Goal: Information Seeking & Learning: Learn about a topic

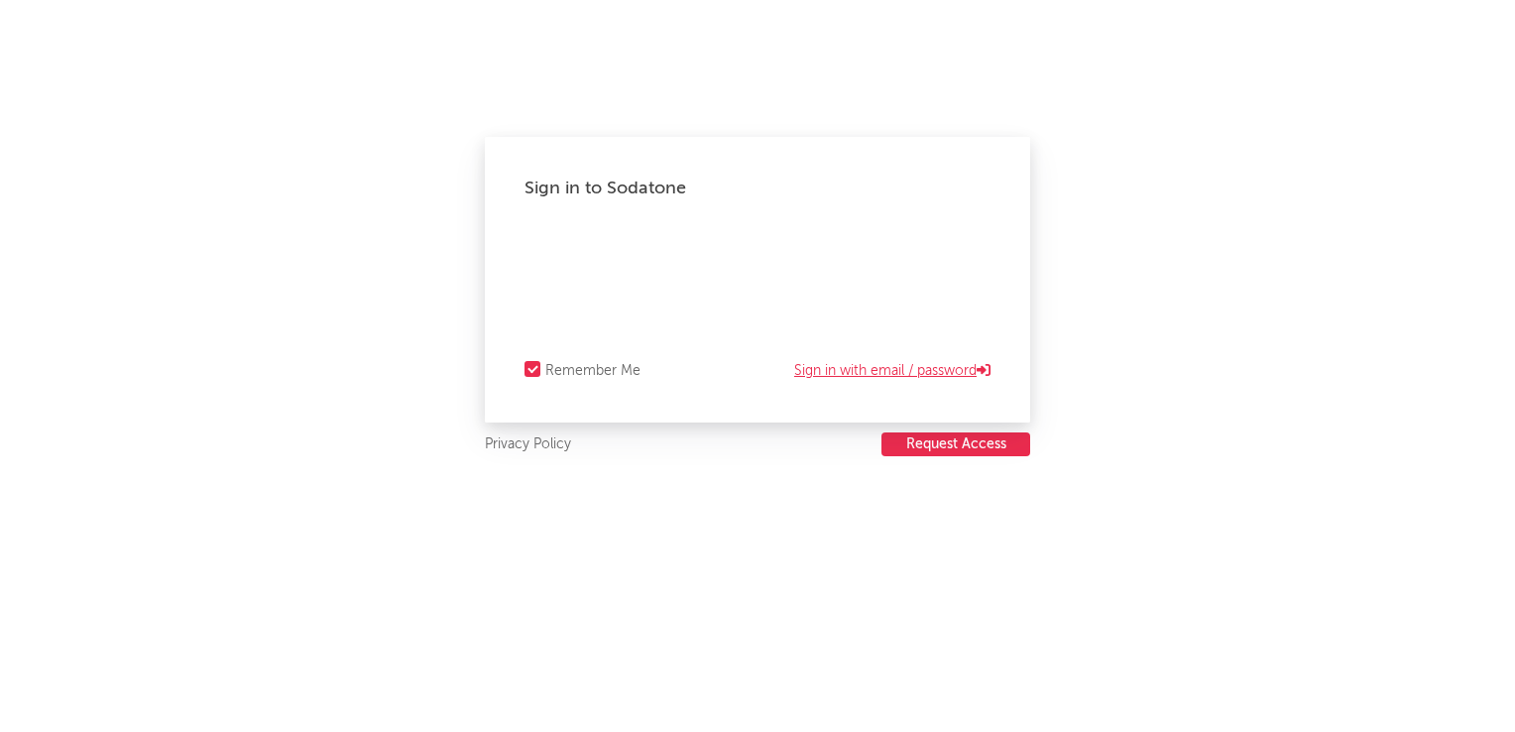
click at [837, 379] on link "Sign in with email / password" at bounding box center [892, 371] width 196 height 24
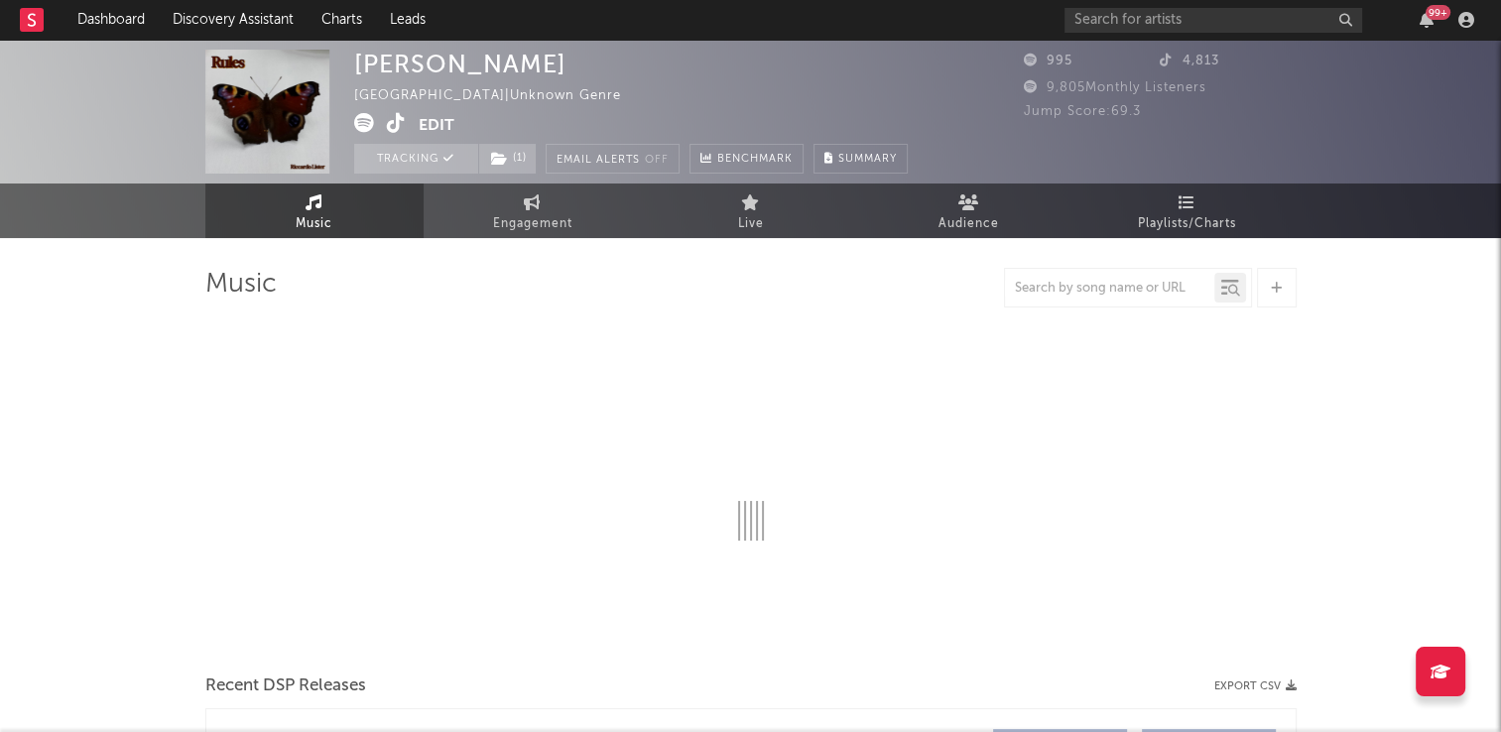
select select "1w"
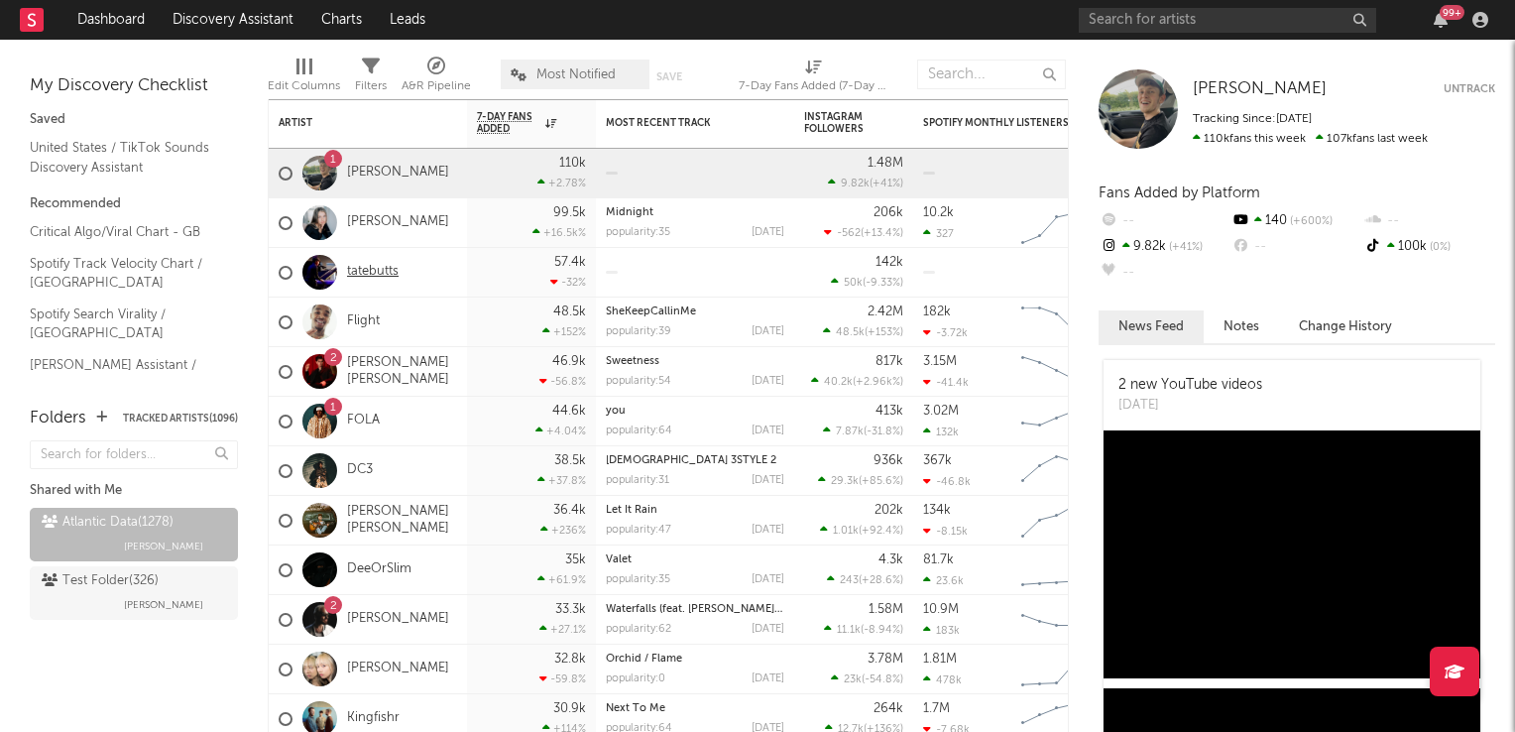
click at [377, 277] on link "tatebutts" at bounding box center [373, 272] width 52 height 17
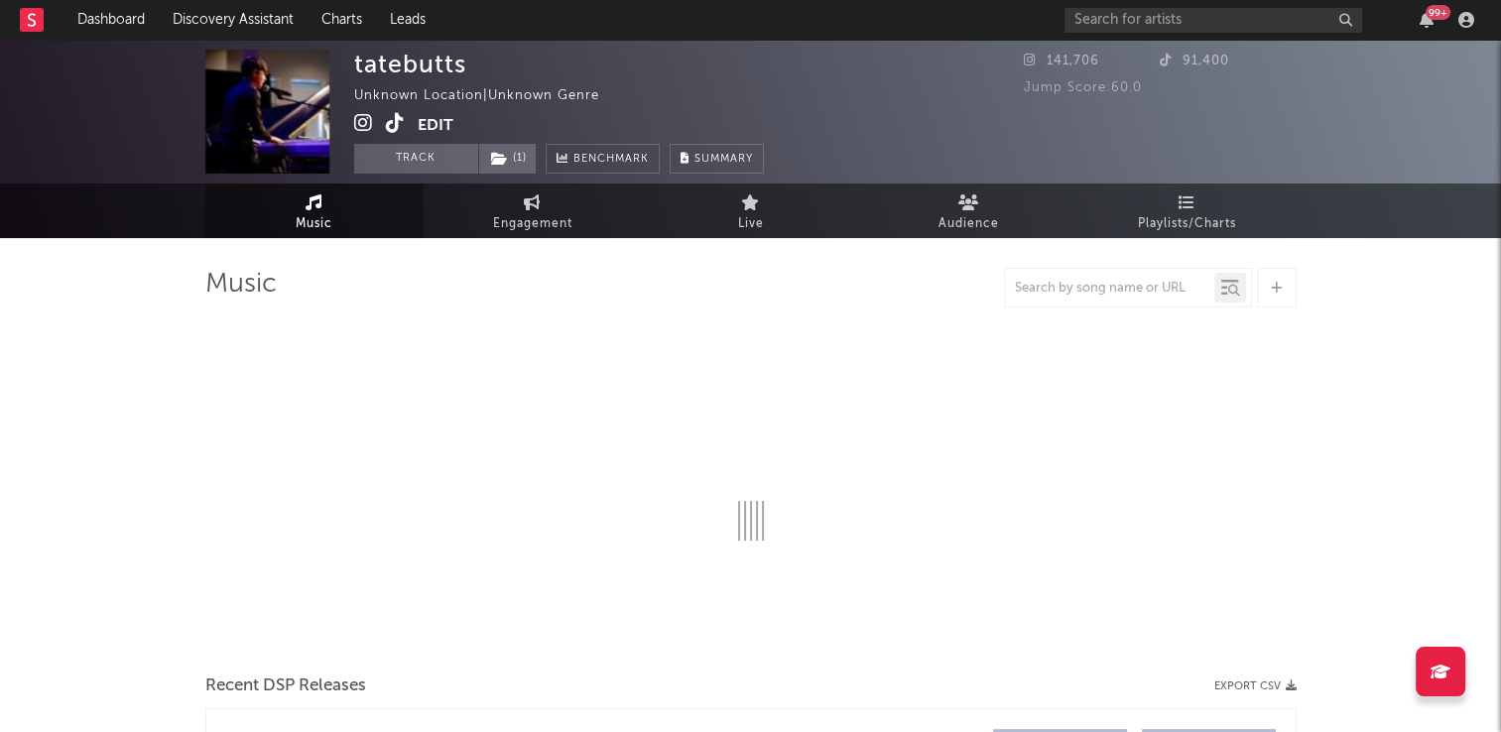
select select "1w"
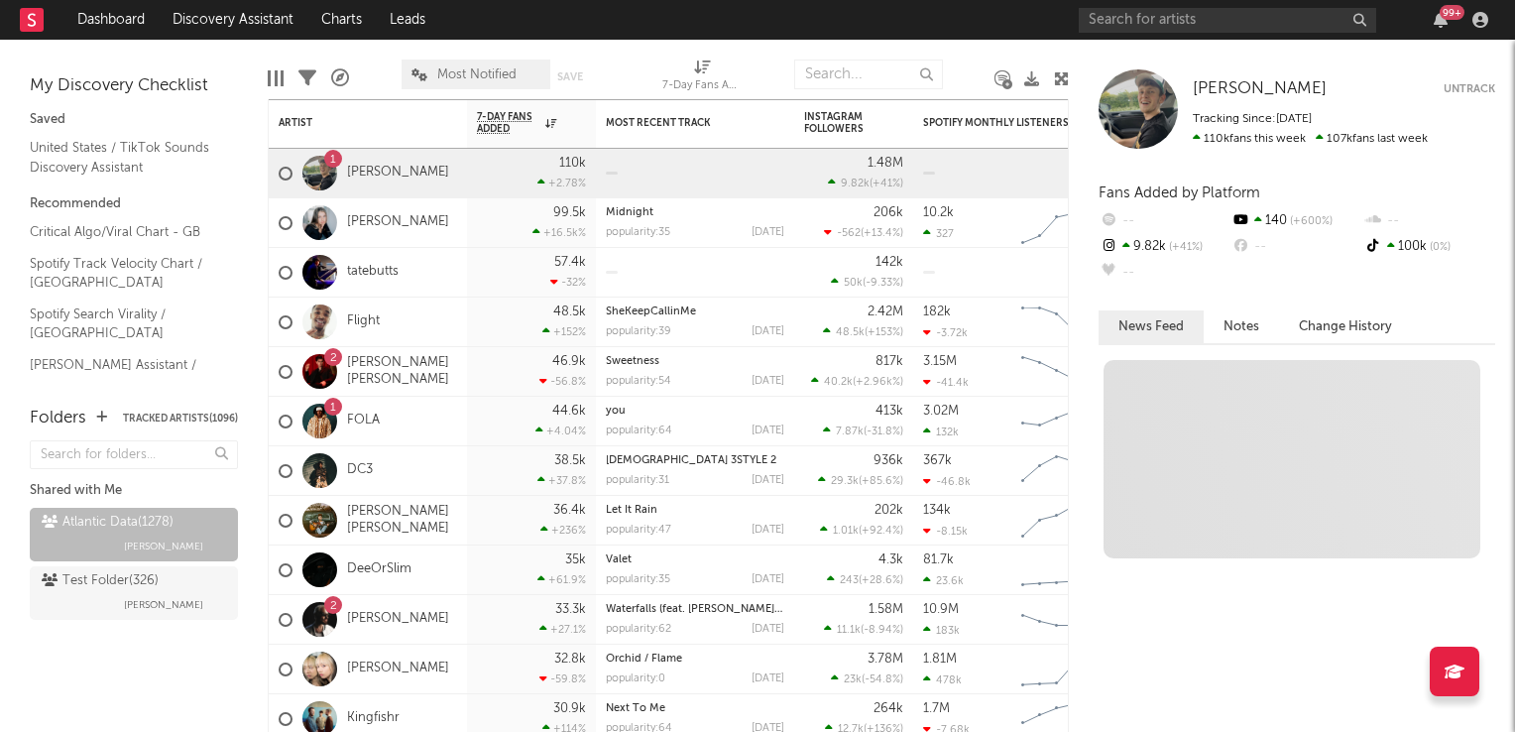
click at [487, 69] on span "Most Notified" at bounding box center [476, 74] width 79 height 13
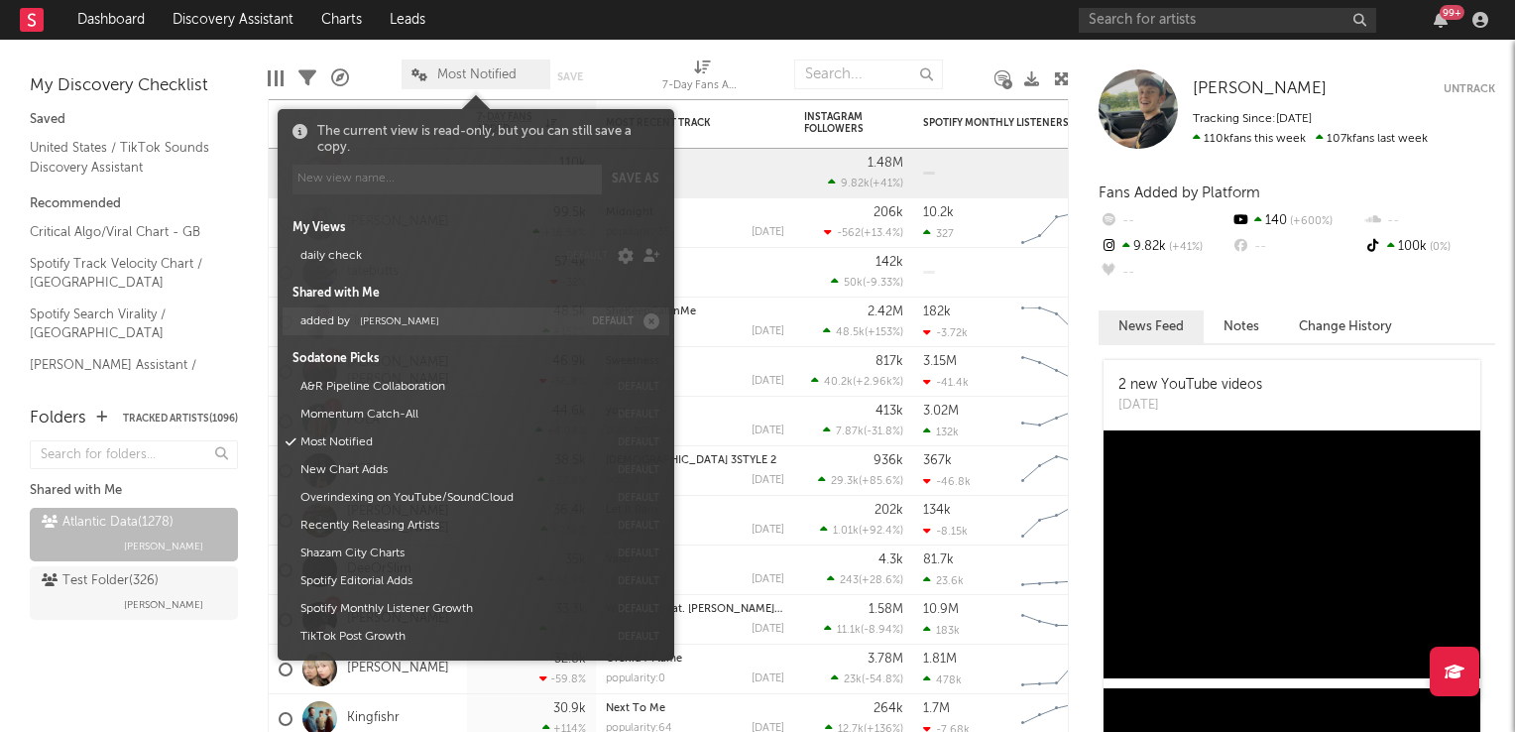
click at [403, 321] on span "[PERSON_NAME]" at bounding box center [399, 321] width 79 height 10
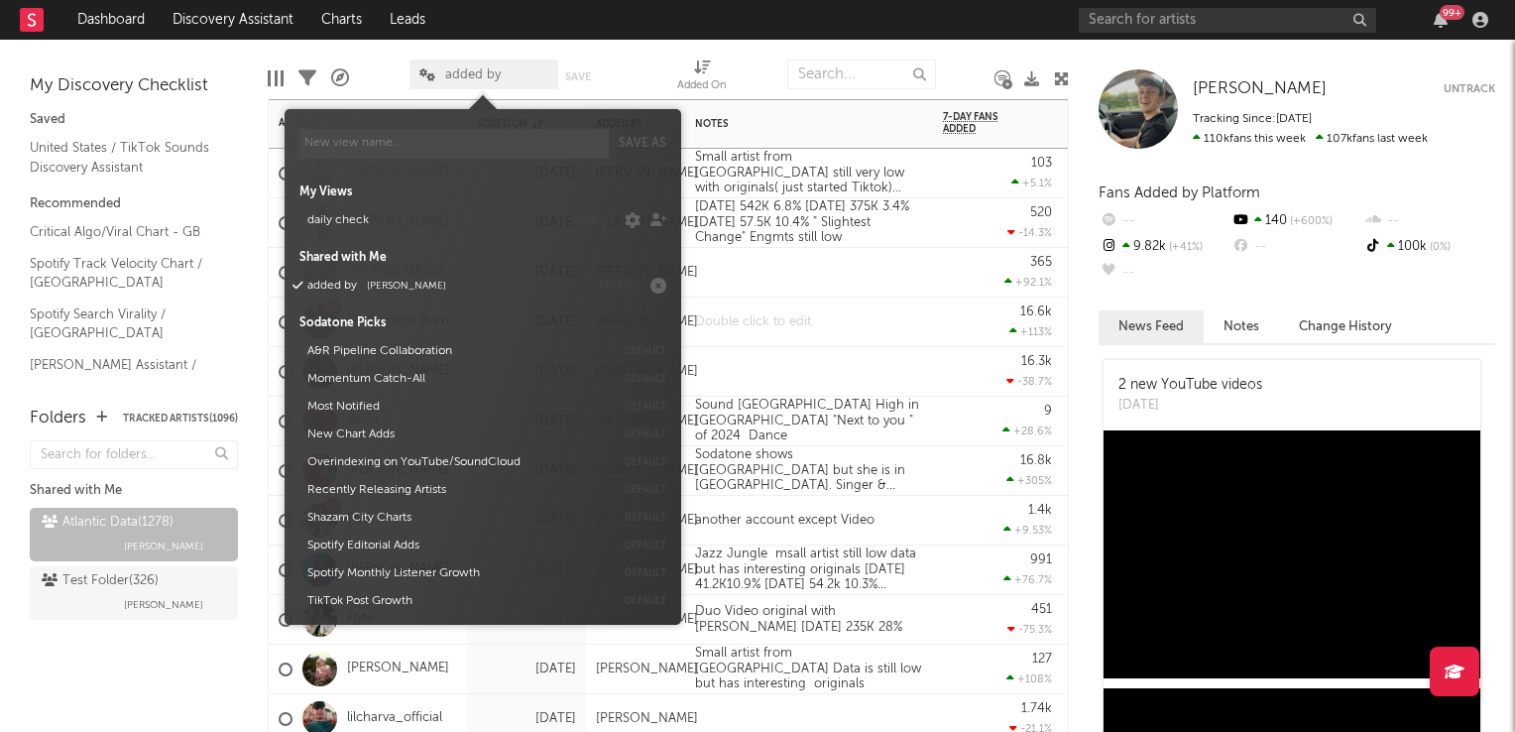
click at [777, 332] on div at bounding box center [809, 322] width 248 height 49
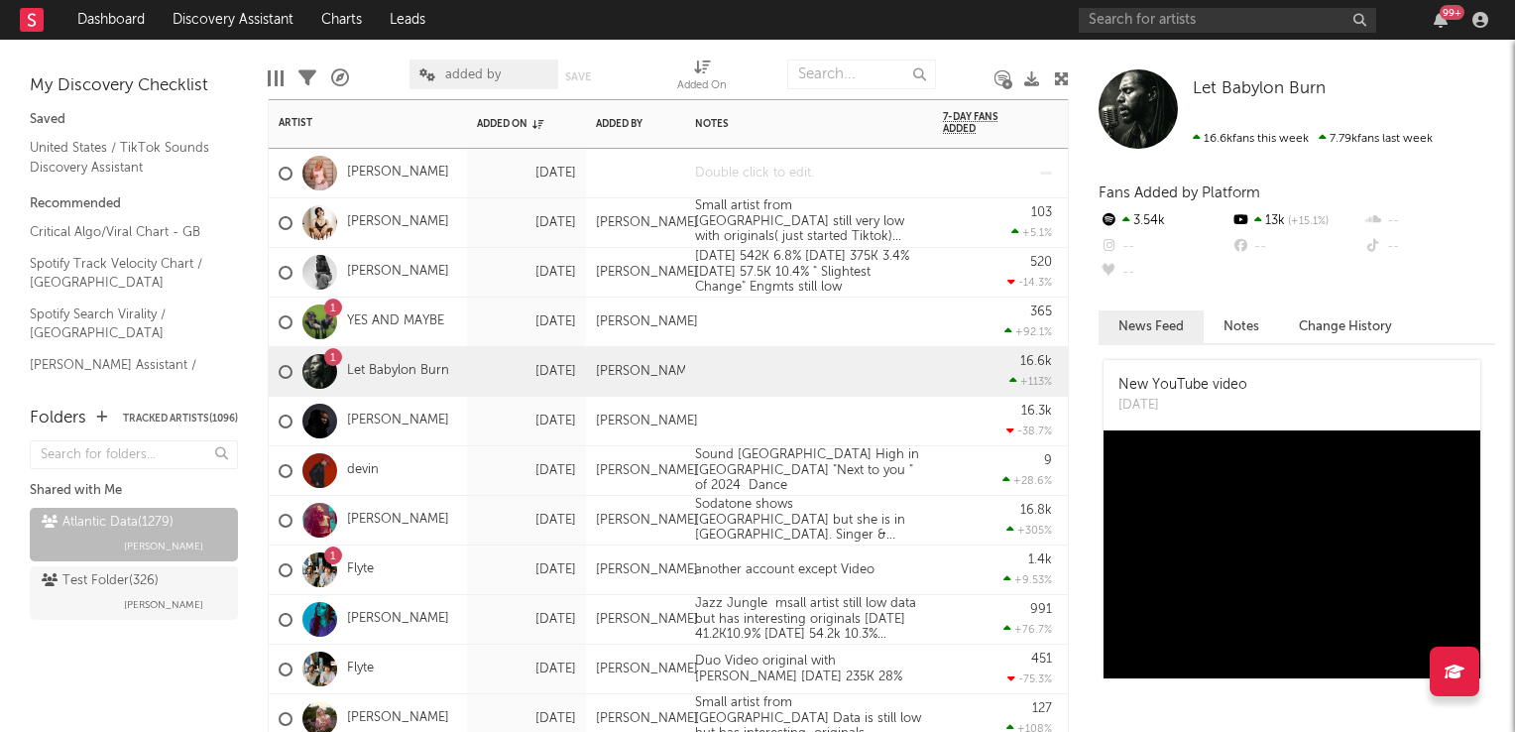
click at [860, 181] on div at bounding box center [809, 173] width 248 height 49
click at [862, 181] on div at bounding box center [809, 173] width 248 height 49
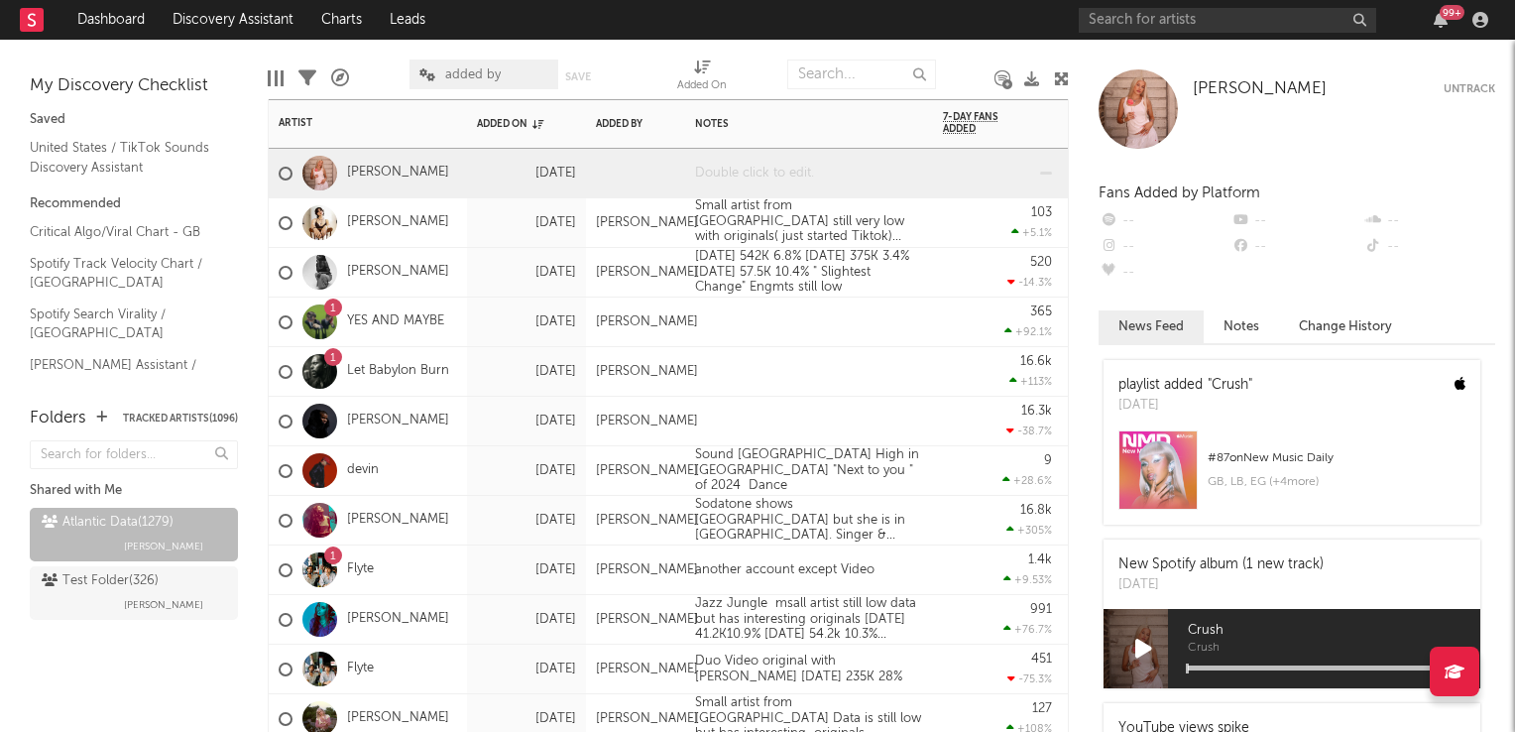
click at [839, 176] on div at bounding box center [809, 173] width 248 height 49
click at [940, 375] on div "16.6k +113 %" at bounding box center [997, 372] width 129 height 50
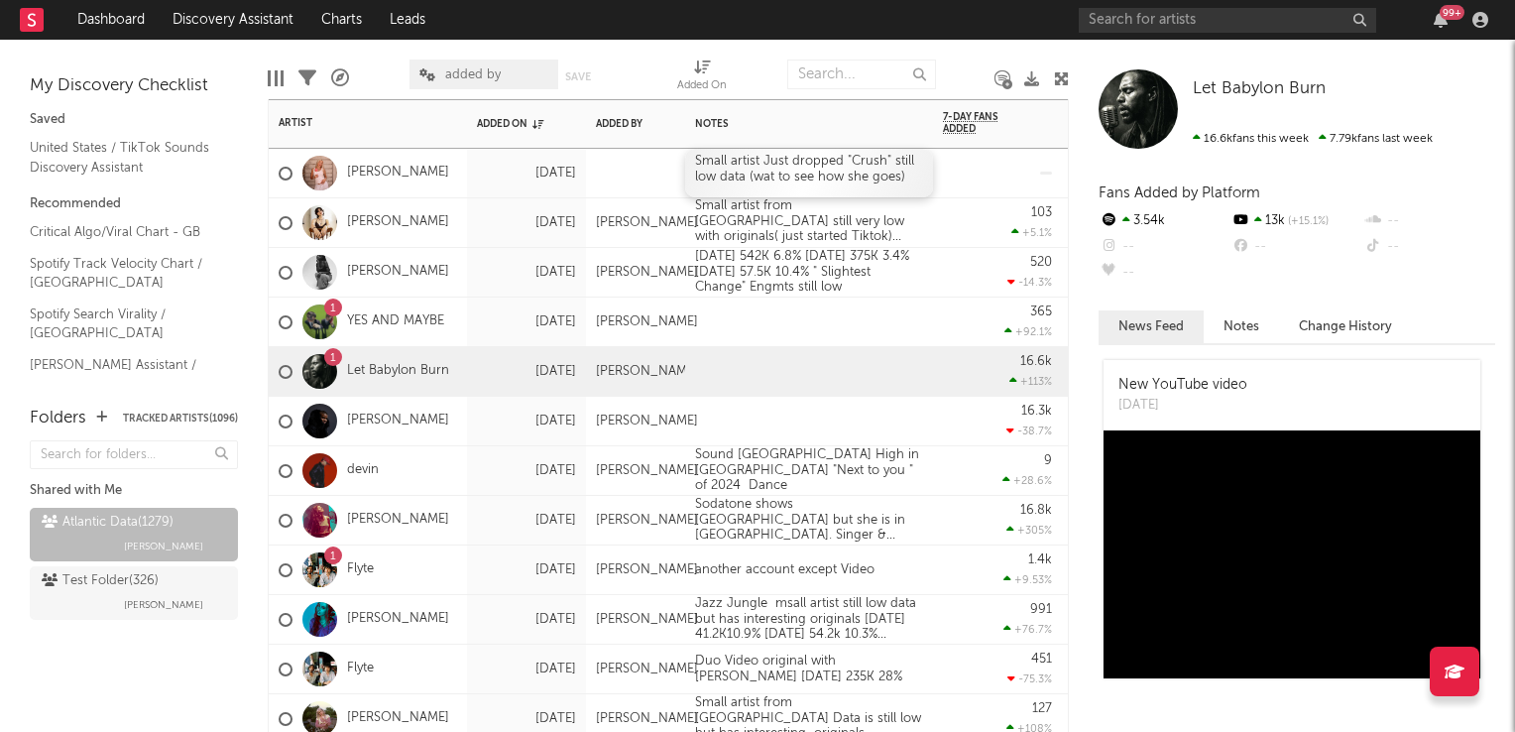
click at [774, 181] on div "Small artist Just dropped "Crush" still low data (wat to see how she goes)" at bounding box center [809, 173] width 248 height 49
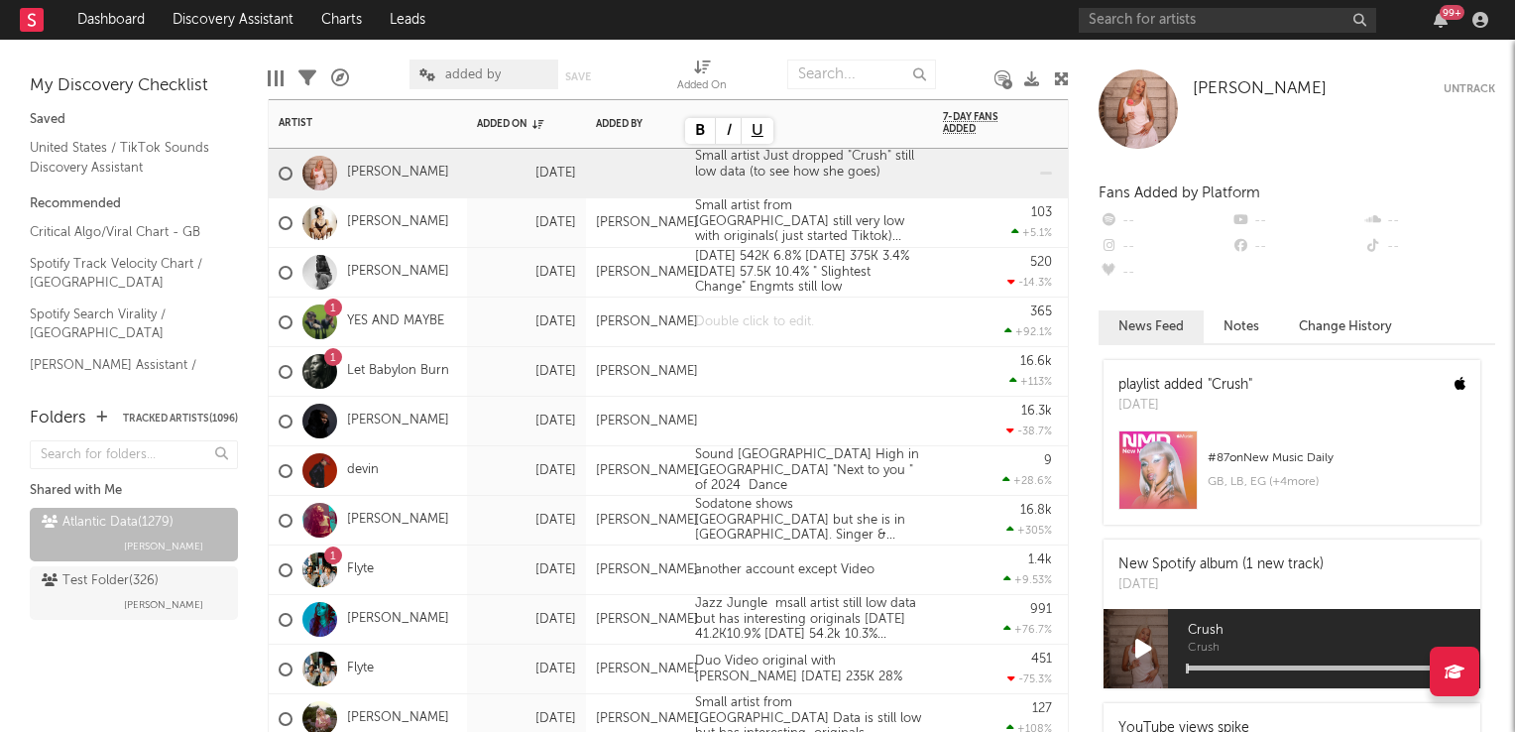
click at [932, 329] on div at bounding box center [809, 322] width 248 height 49
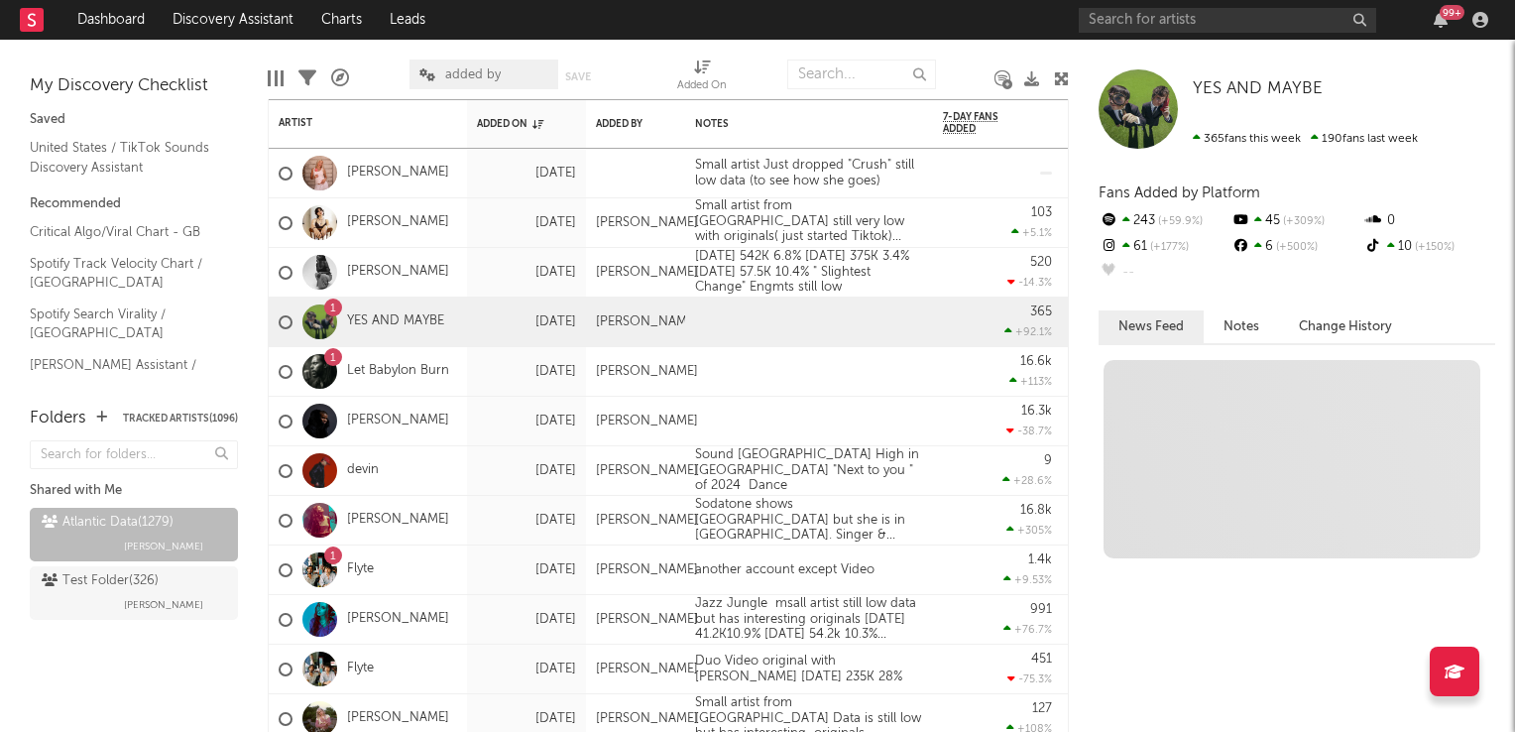
click at [1061, 77] on icon at bounding box center [1061, 78] width 15 height 15
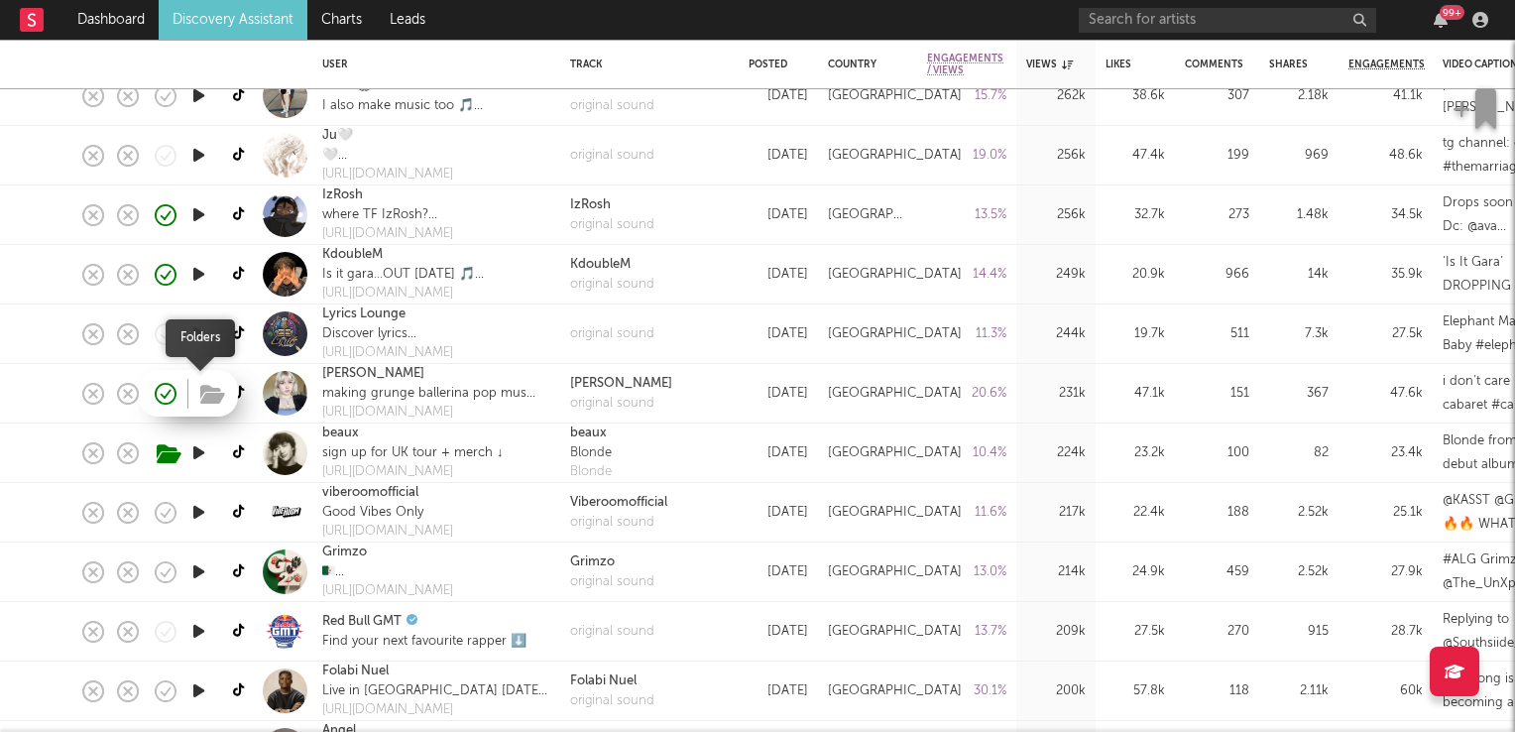
click at [200, 397] on icon "button" at bounding box center [212, 395] width 25 height 22
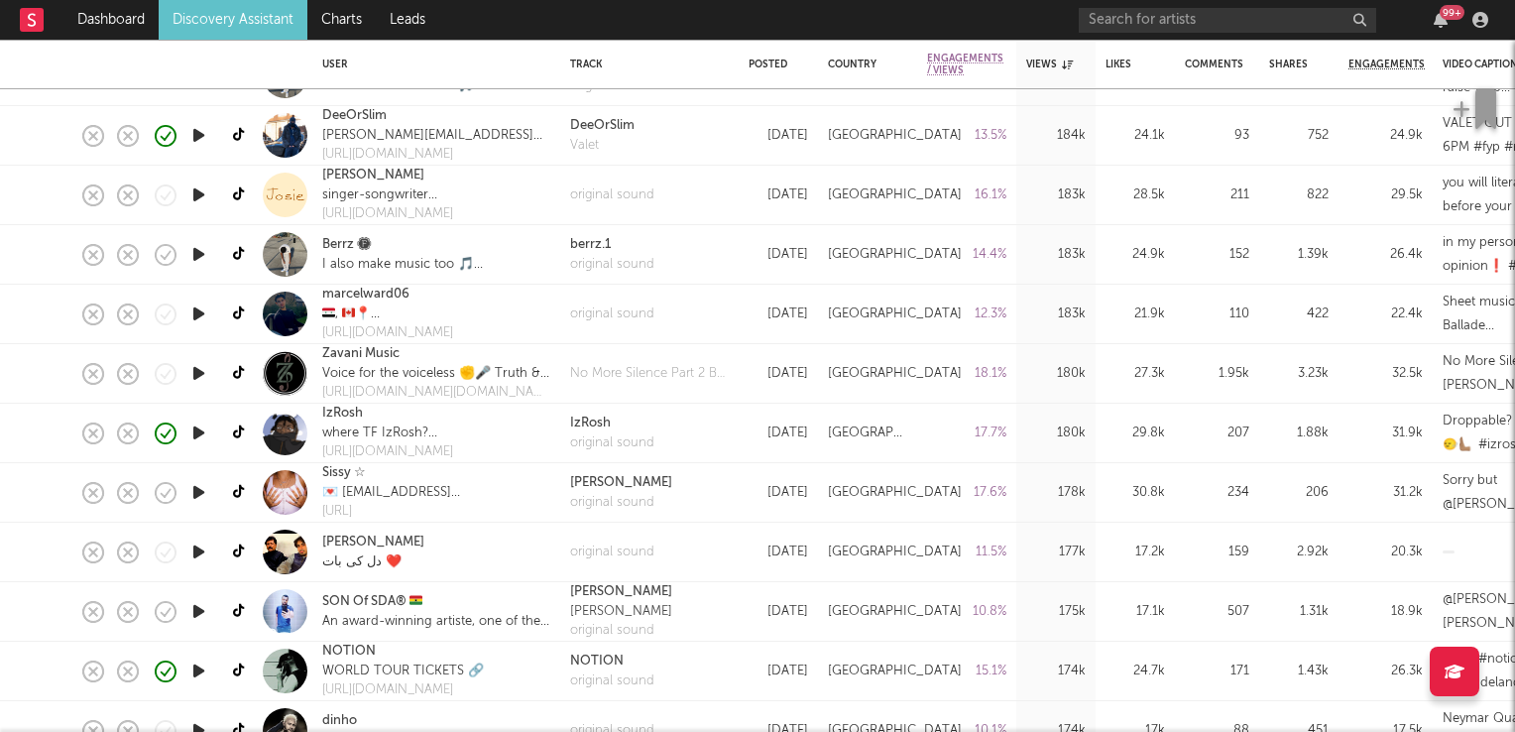
click at [194, 490] on icon "button" at bounding box center [198, 492] width 21 height 25
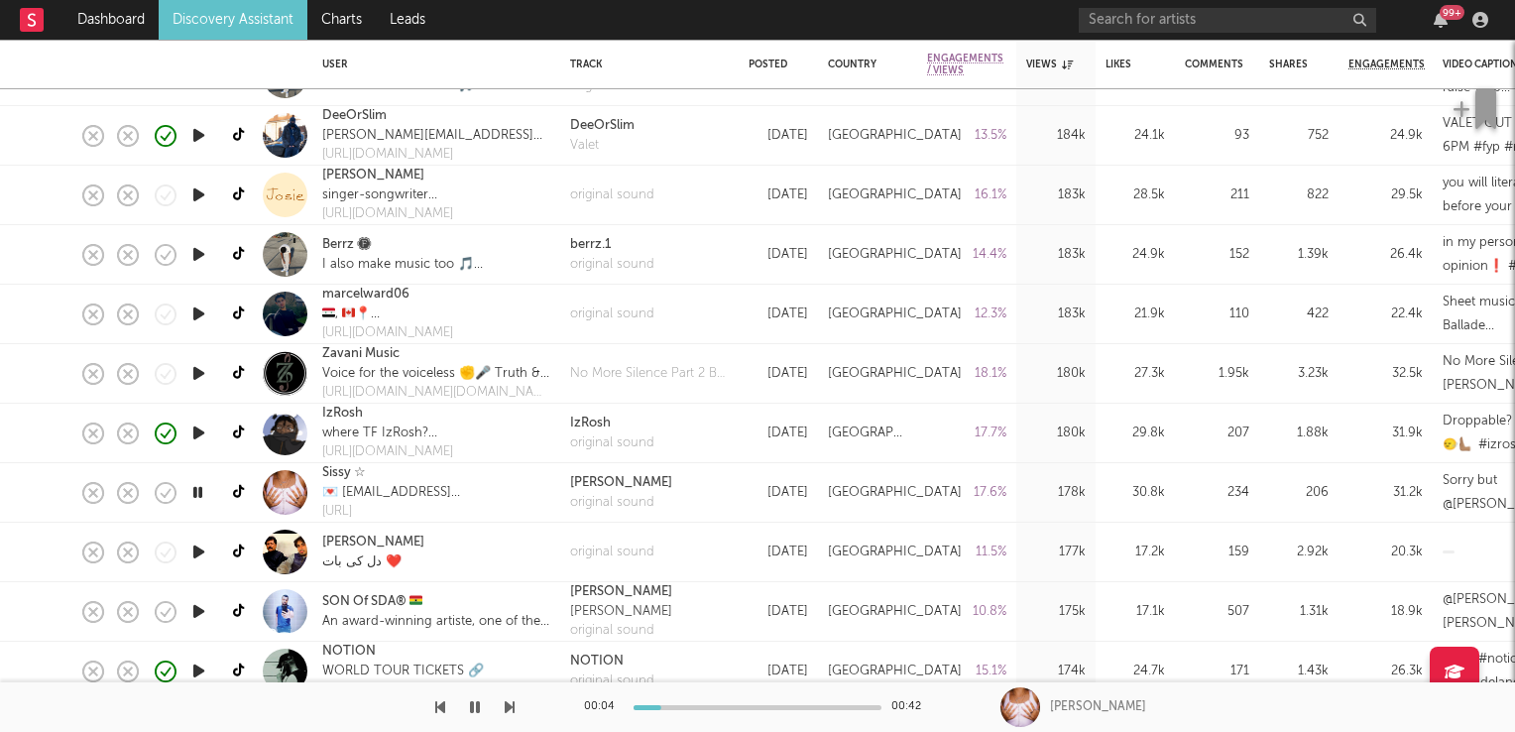
click at [194, 490] on icon "button" at bounding box center [197, 492] width 19 height 25
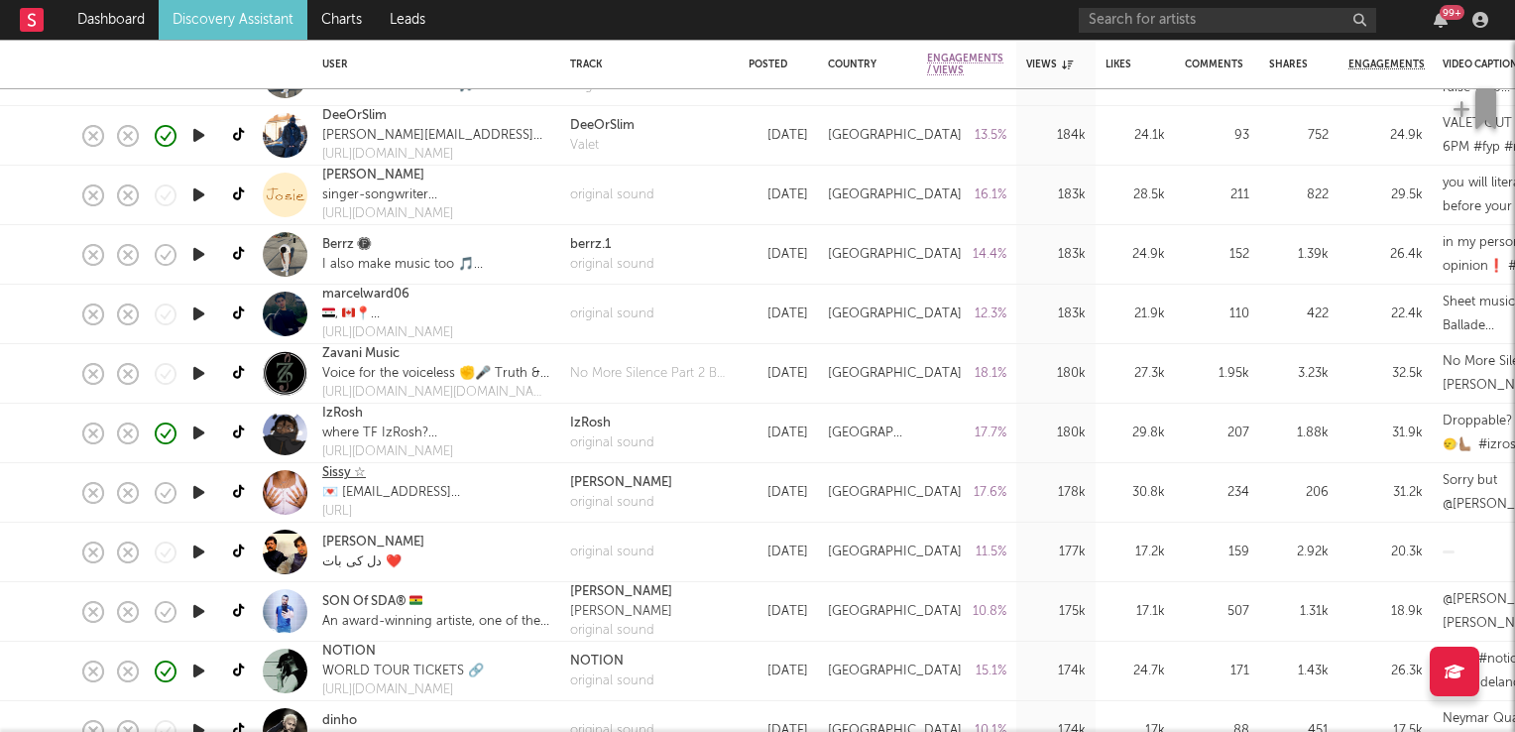
click at [345, 478] on link "Sissy ☆" at bounding box center [344, 473] width 44 height 20
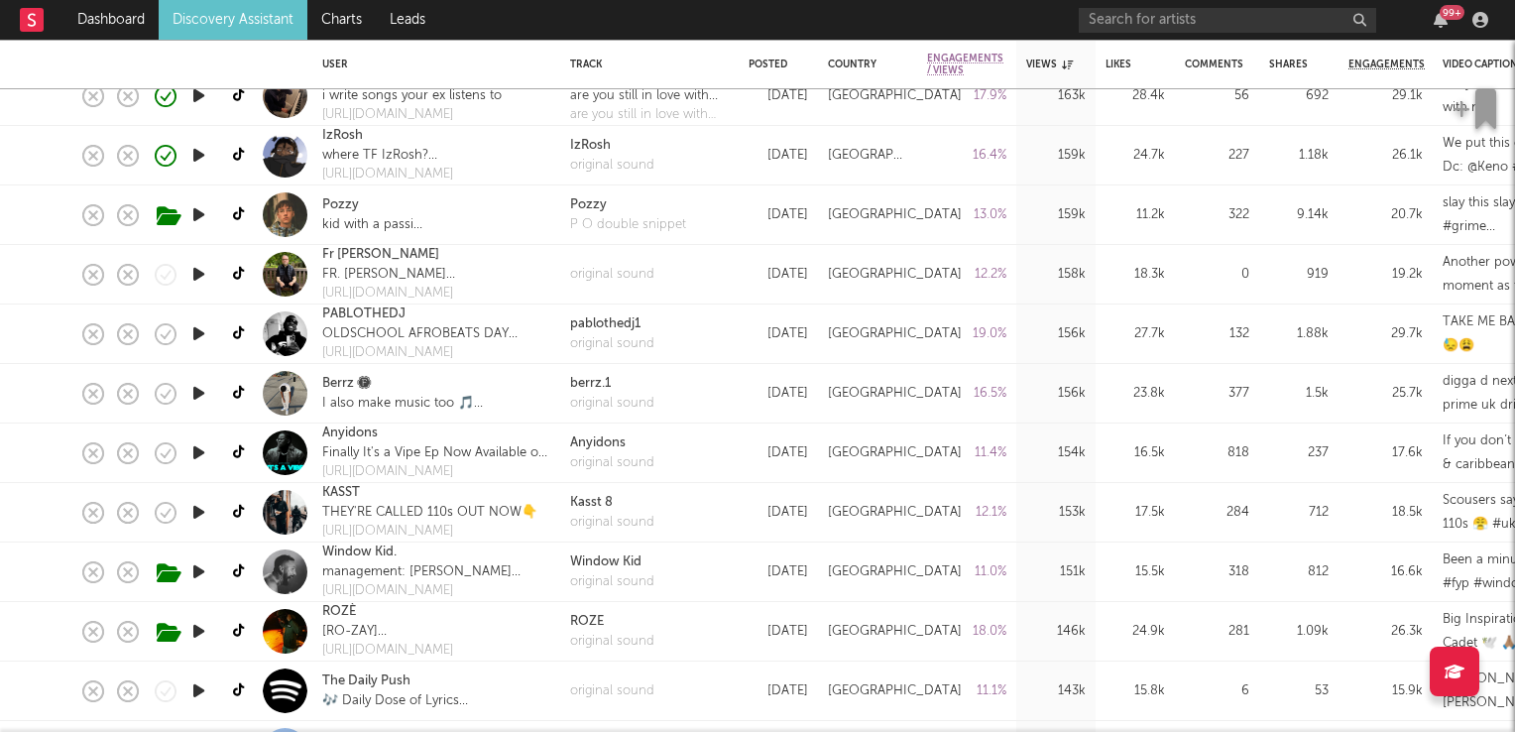
click at [191, 335] on icon "button" at bounding box center [198, 333] width 21 height 25
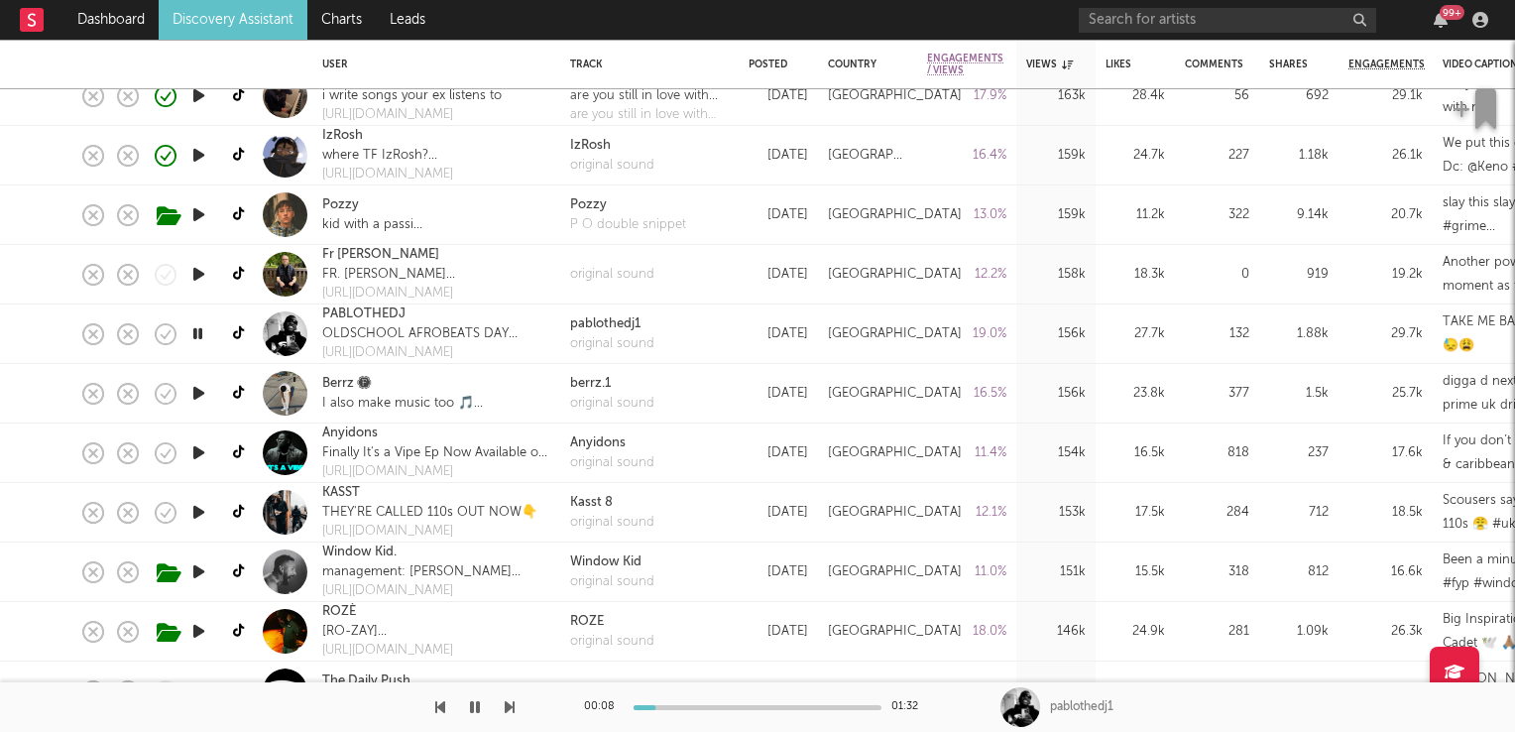
click at [201, 336] on icon "button" at bounding box center [197, 333] width 19 height 25
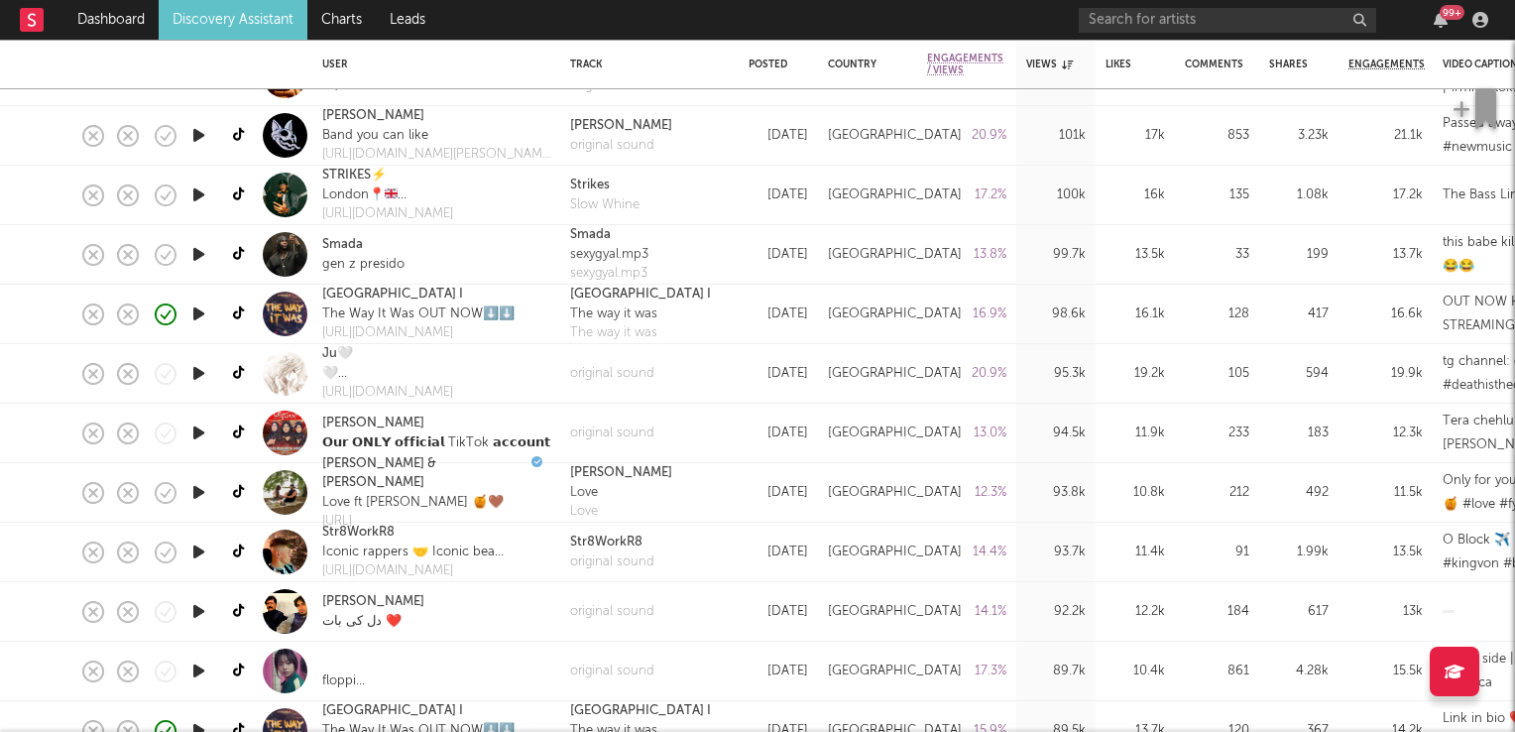
click at [202, 437] on icon "button" at bounding box center [198, 433] width 21 height 25
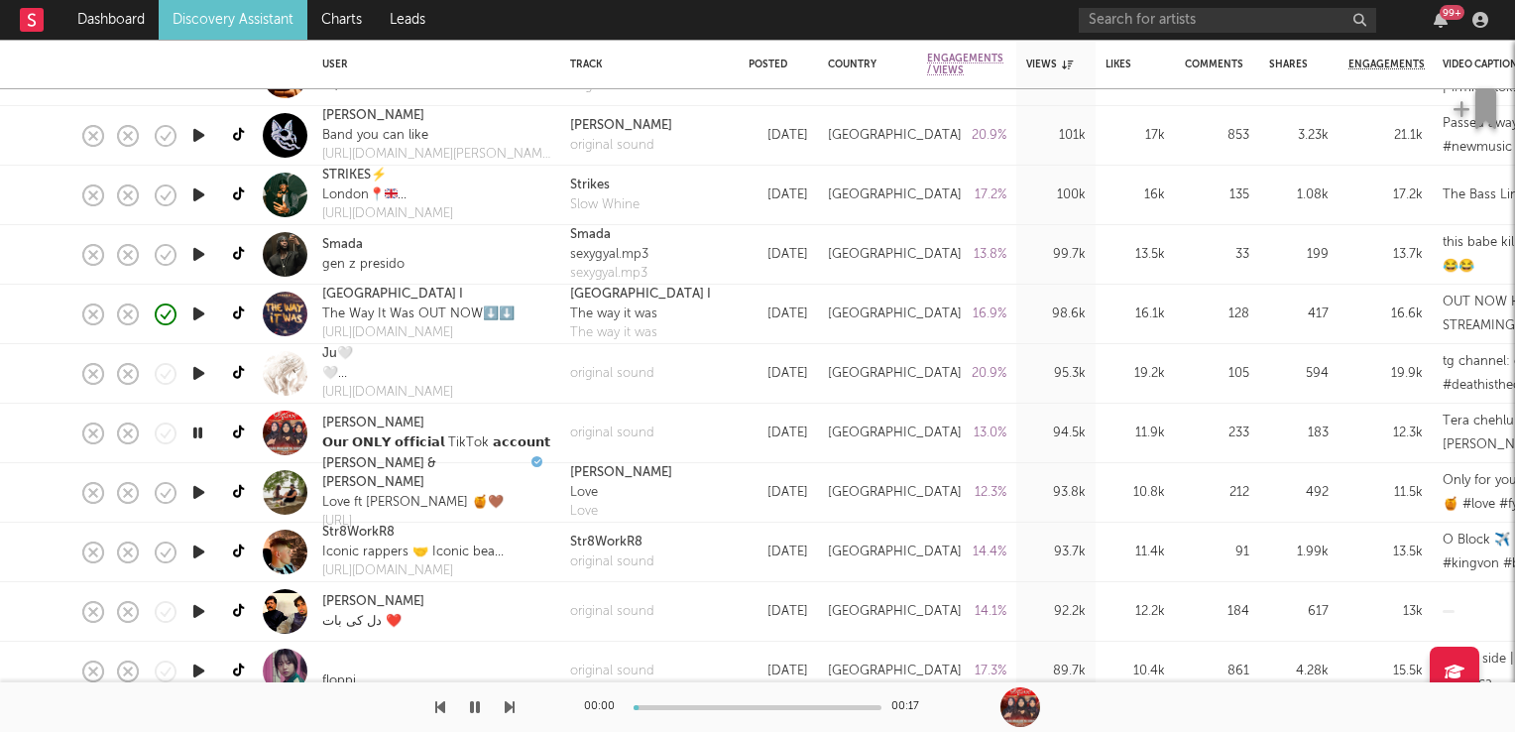
click at [202, 437] on icon "button" at bounding box center [197, 433] width 19 height 25
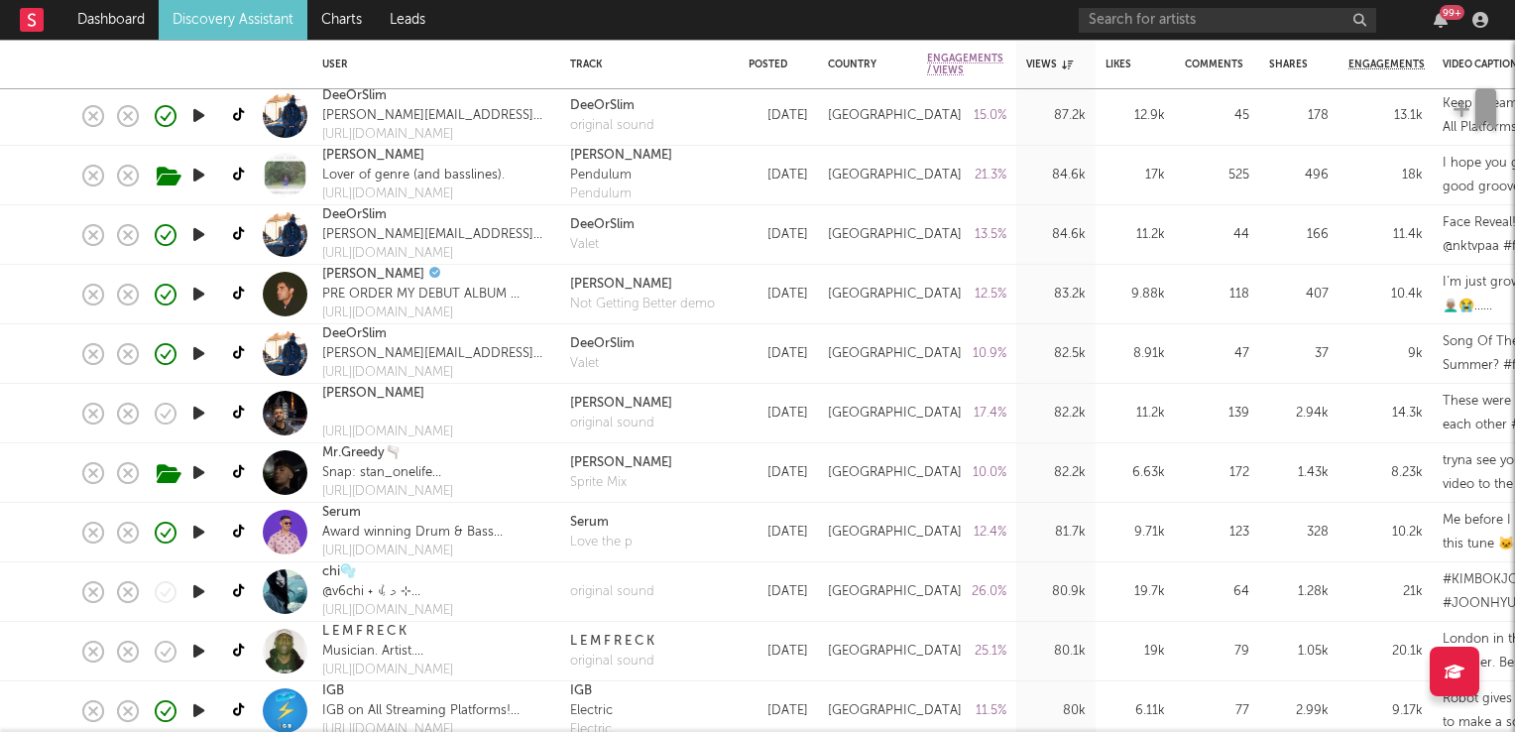
click at [202, 411] on icon "button" at bounding box center [198, 413] width 21 height 25
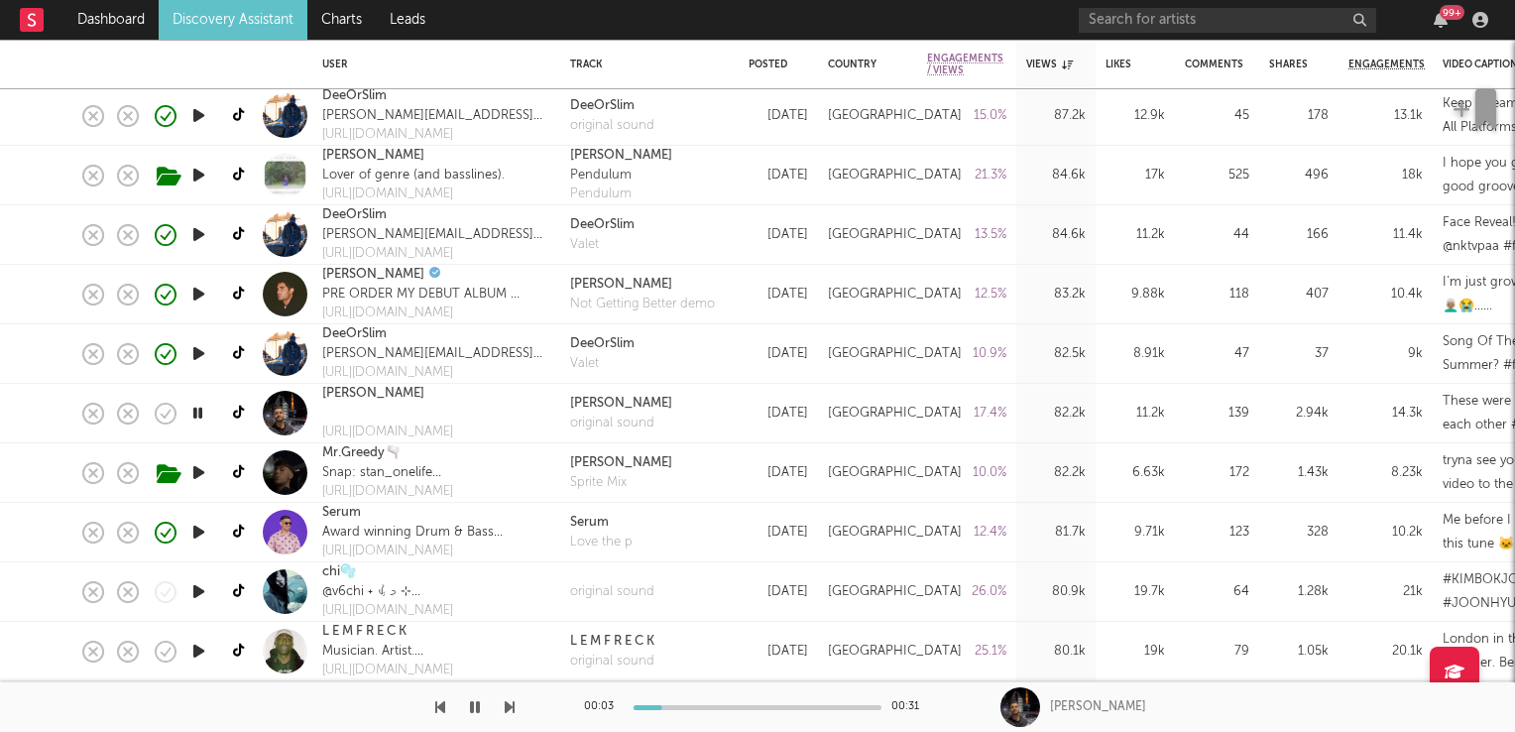
click at [202, 415] on icon "button" at bounding box center [197, 413] width 19 height 25
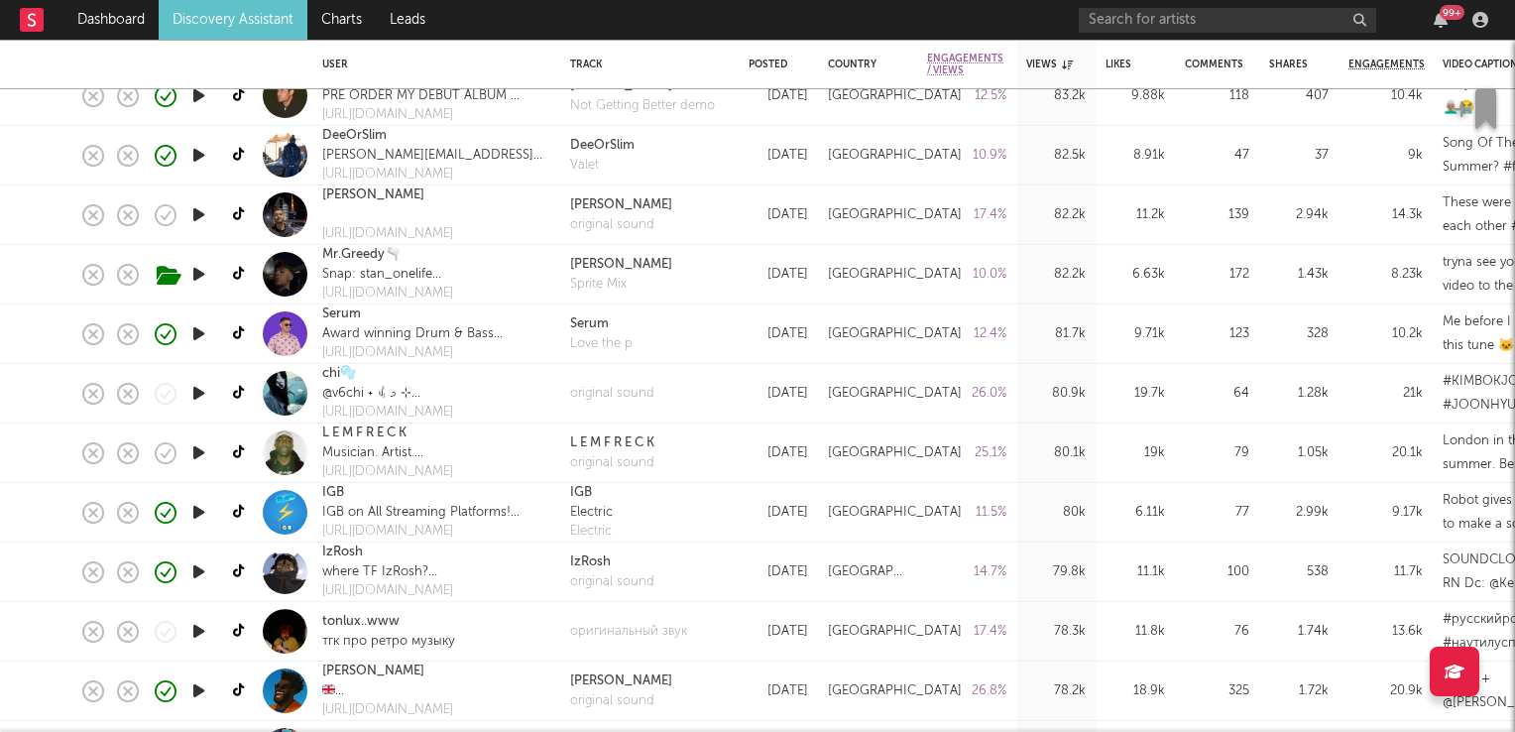
click at [206, 458] on icon "button" at bounding box center [198, 452] width 21 height 25
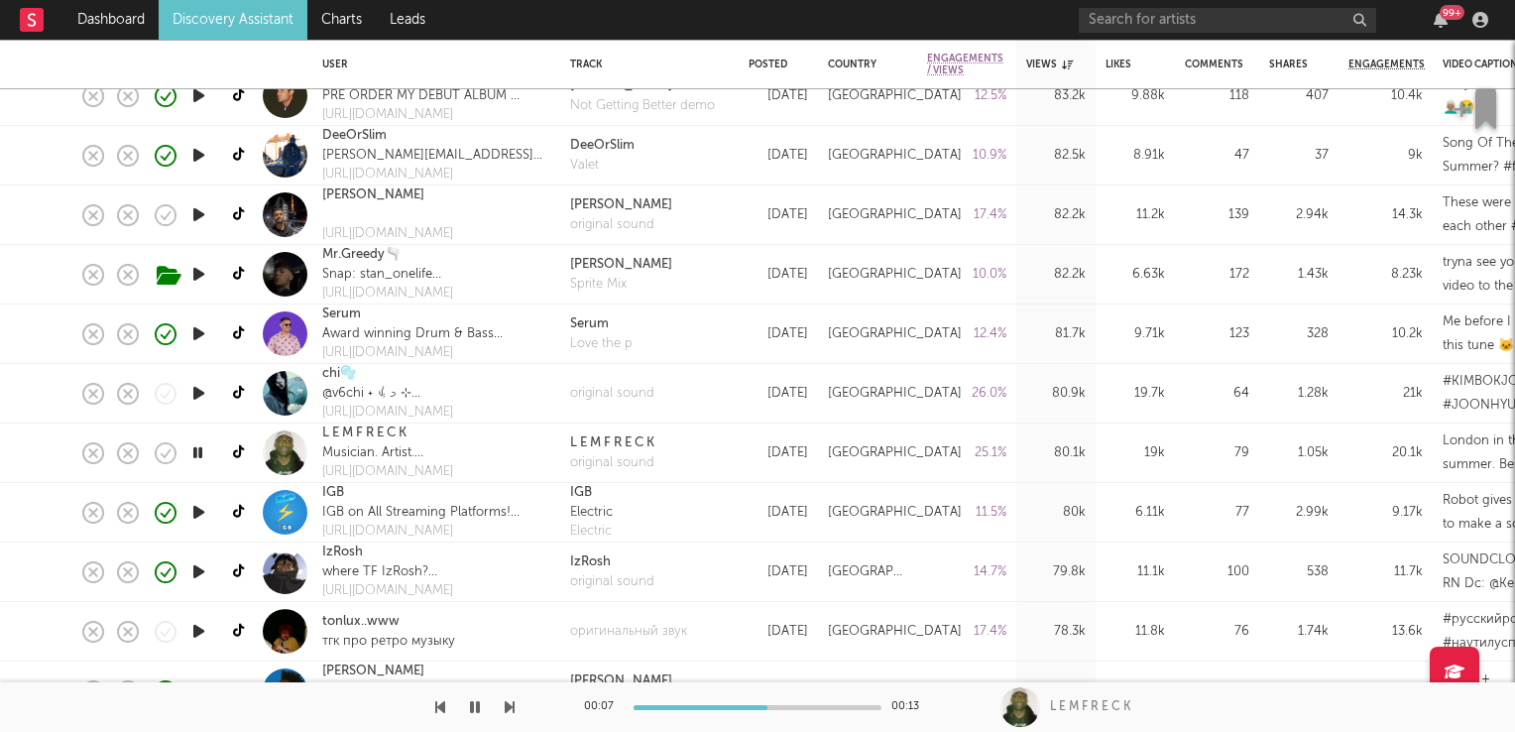
click at [190, 451] on icon "button" at bounding box center [197, 452] width 19 height 25
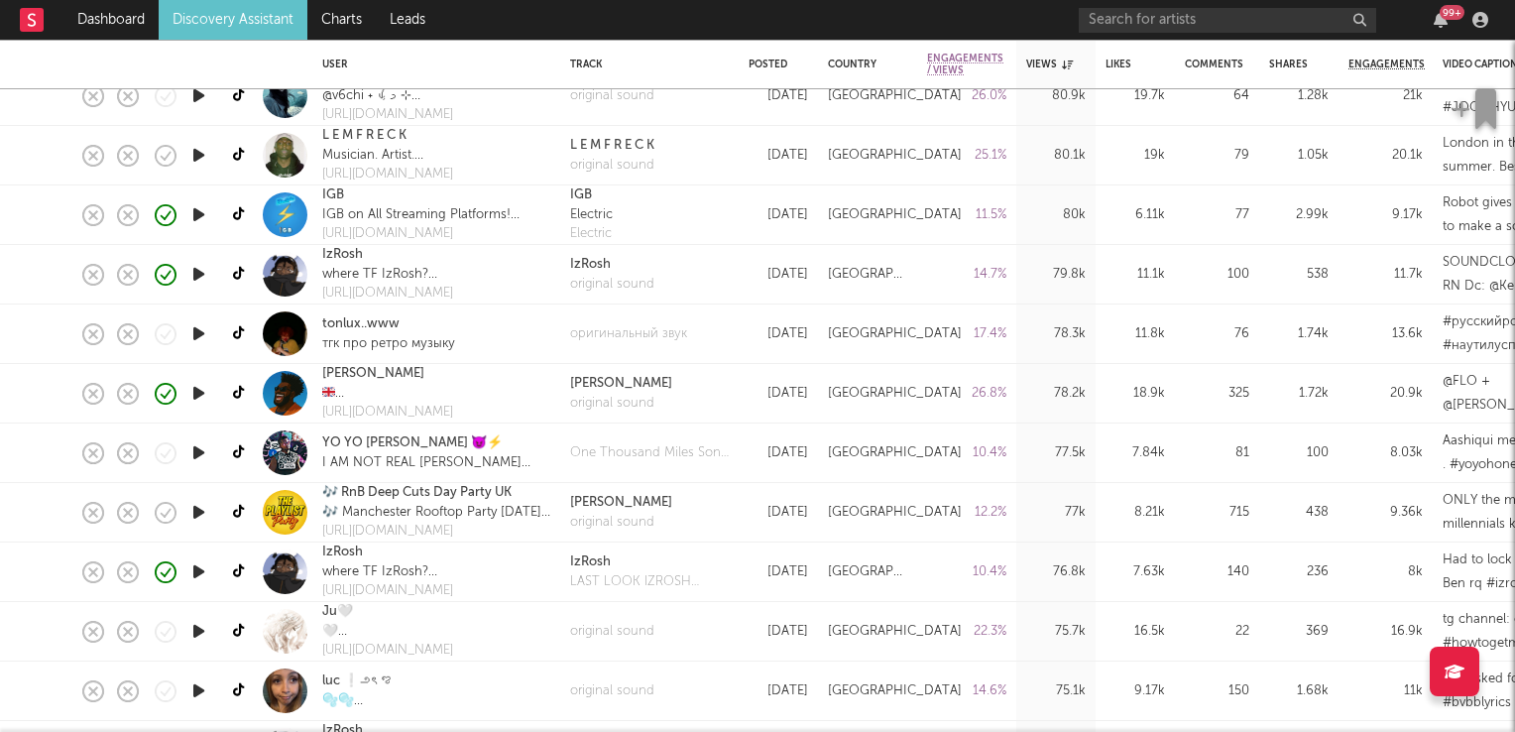
click at [197, 451] on icon "button" at bounding box center [198, 452] width 21 height 25
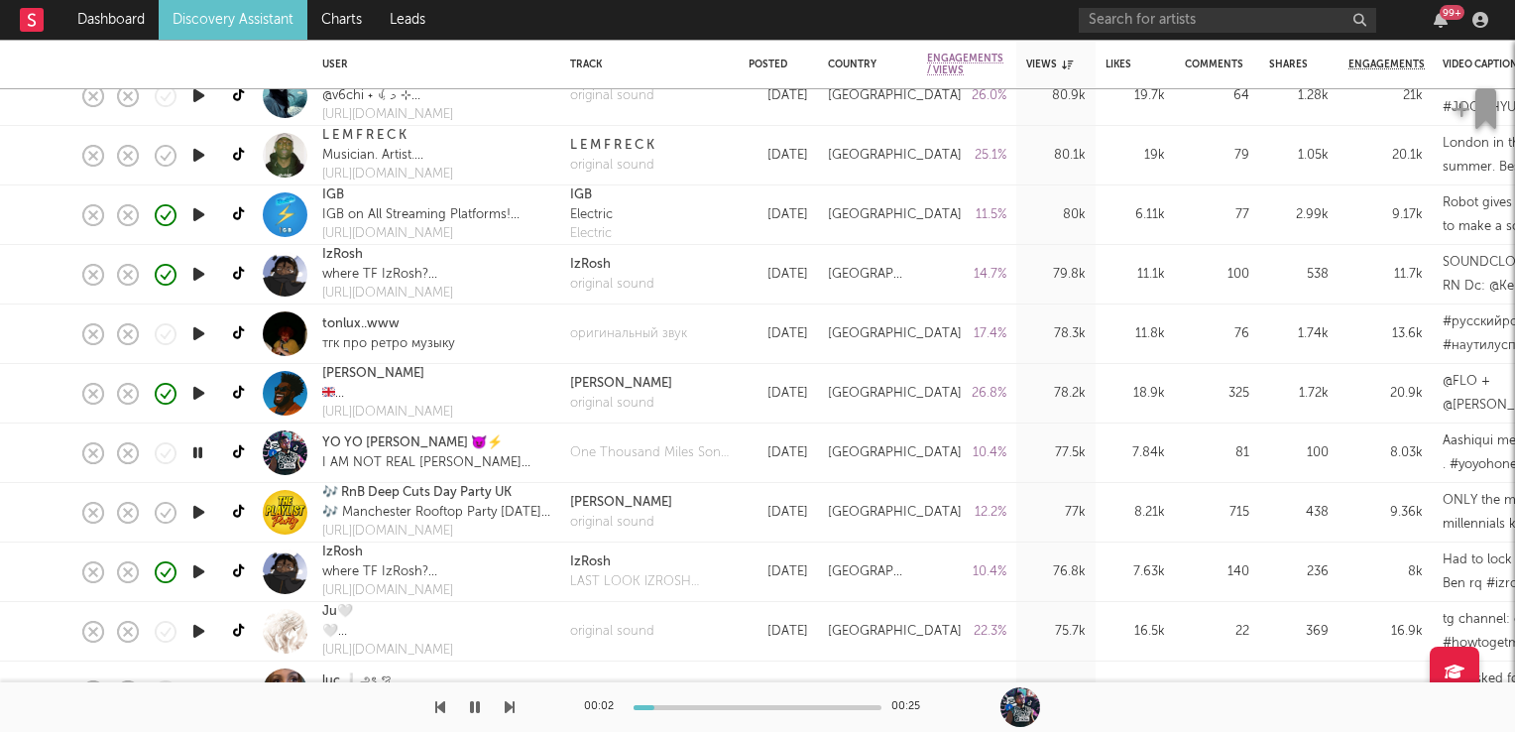
click at [197, 451] on icon "button" at bounding box center [197, 452] width 19 height 25
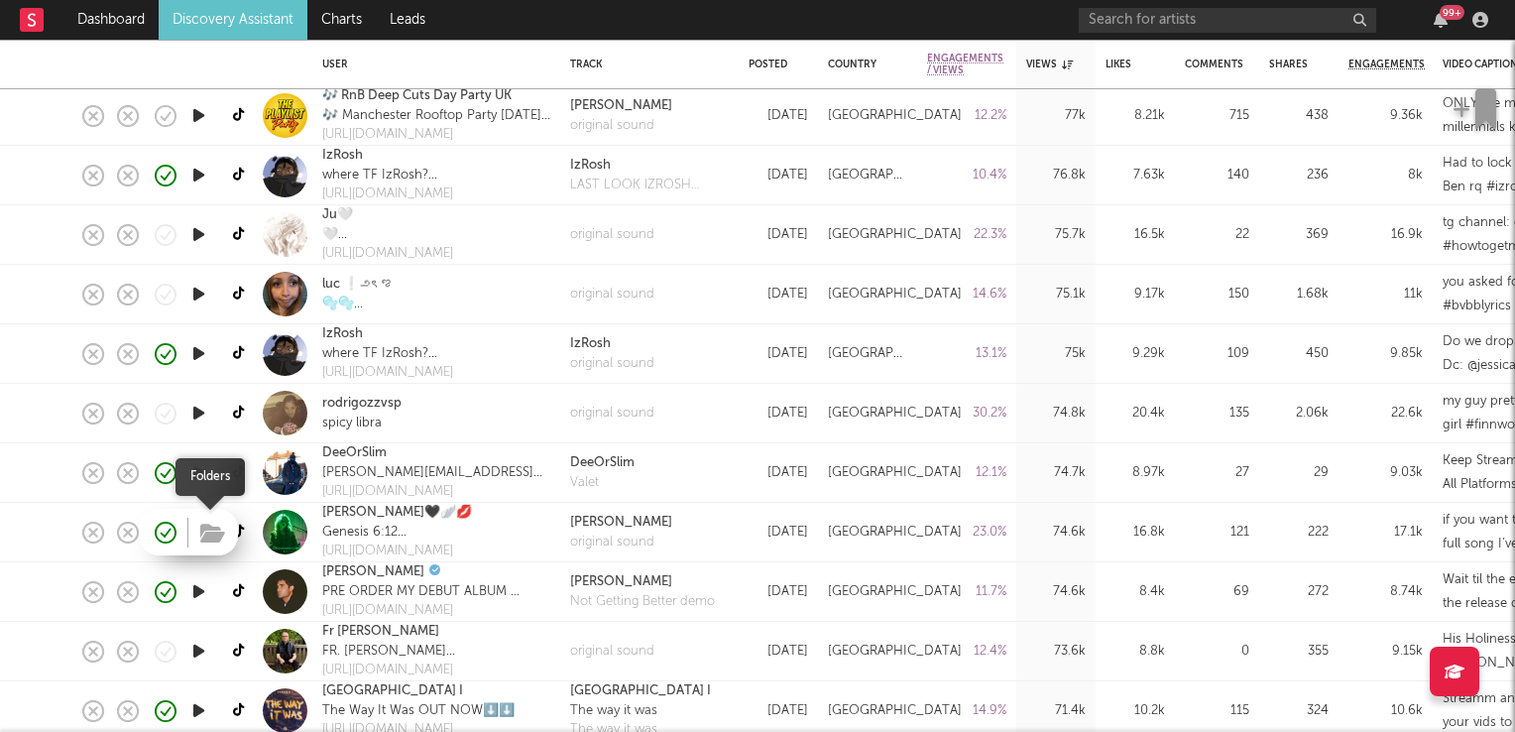
click at [209, 534] on icon "button" at bounding box center [212, 534] width 25 height 22
click at [201, 537] on icon "button" at bounding box center [198, 532] width 21 height 25
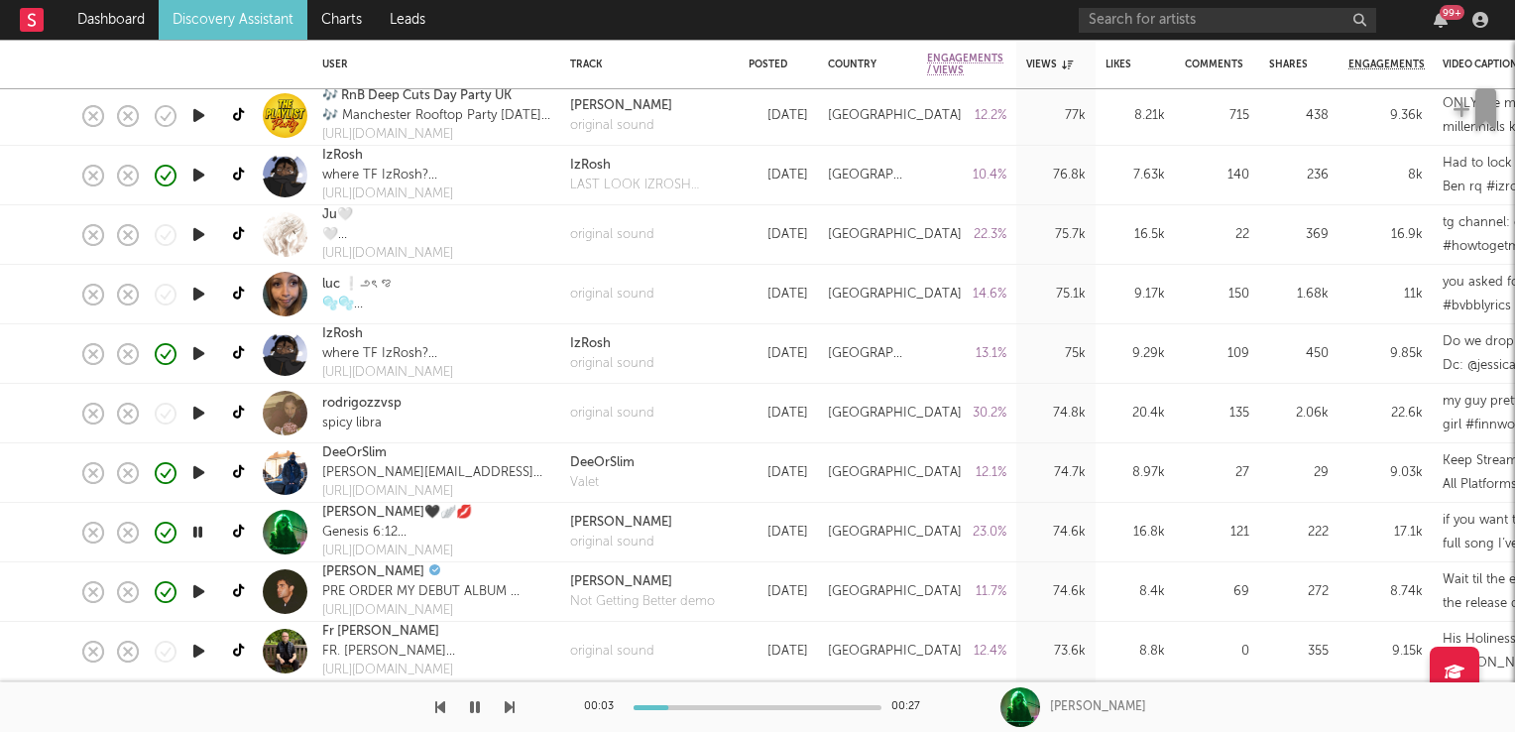
click at [200, 538] on icon "button" at bounding box center [197, 532] width 19 height 25
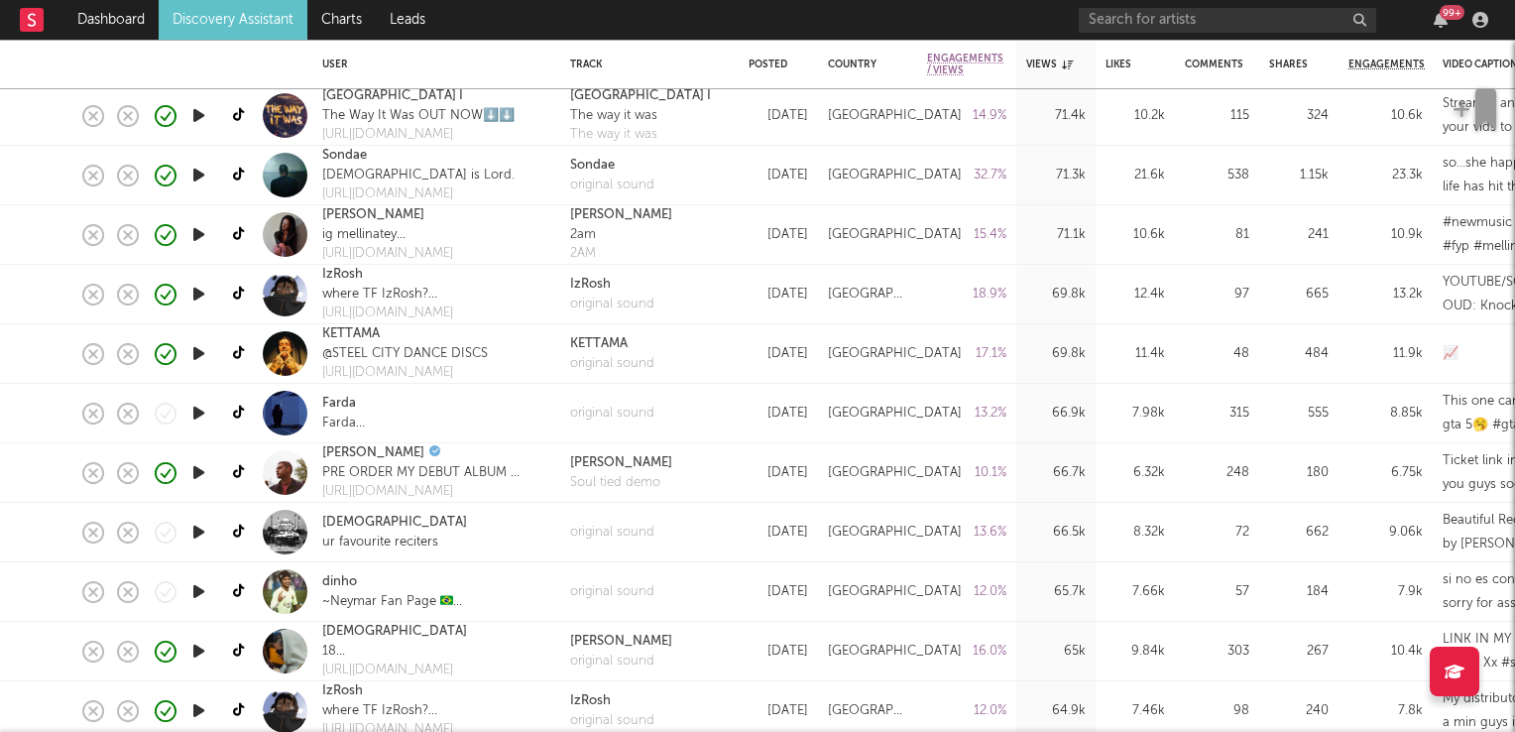
click at [199, 235] on icon "button" at bounding box center [198, 234] width 21 height 25
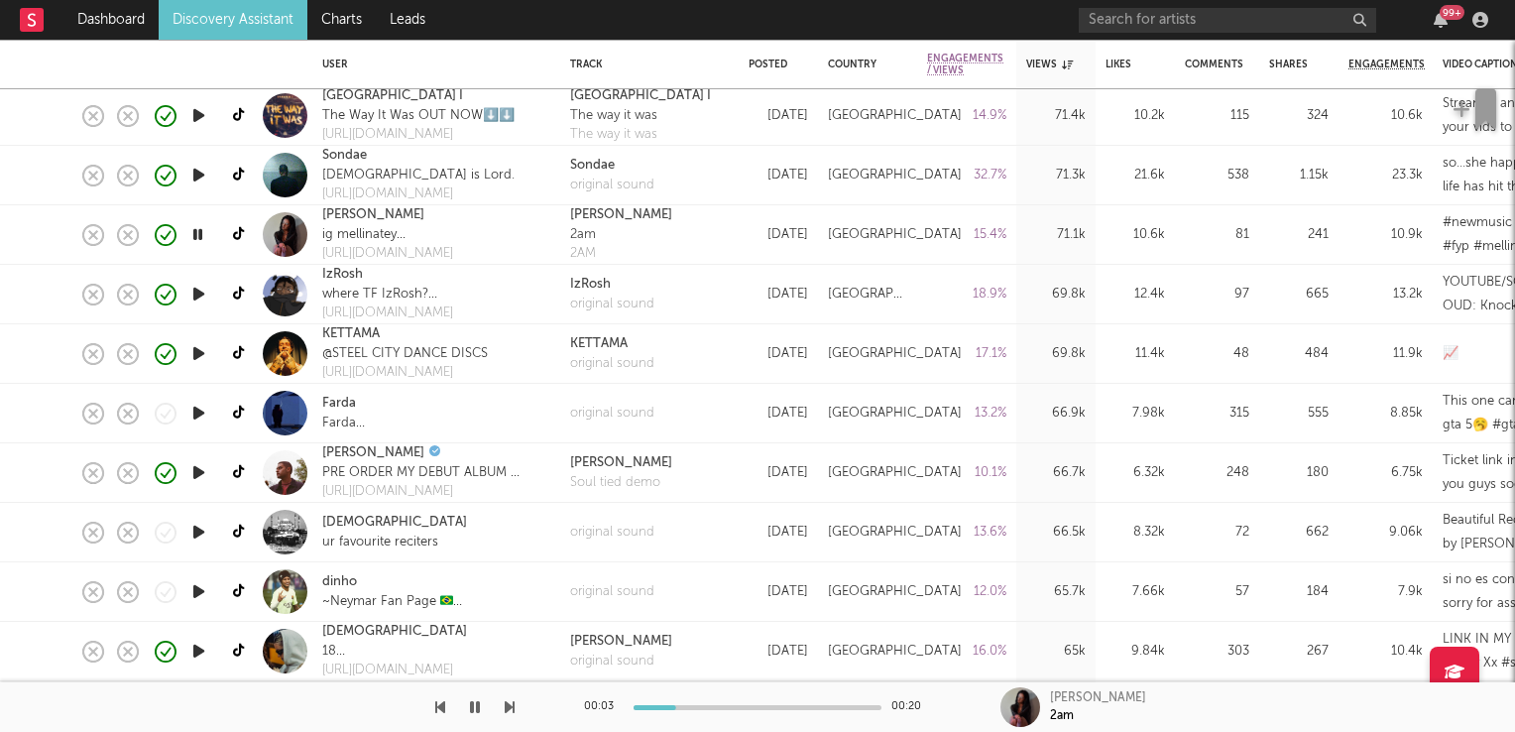
click at [198, 234] on icon "button" at bounding box center [197, 234] width 19 height 25
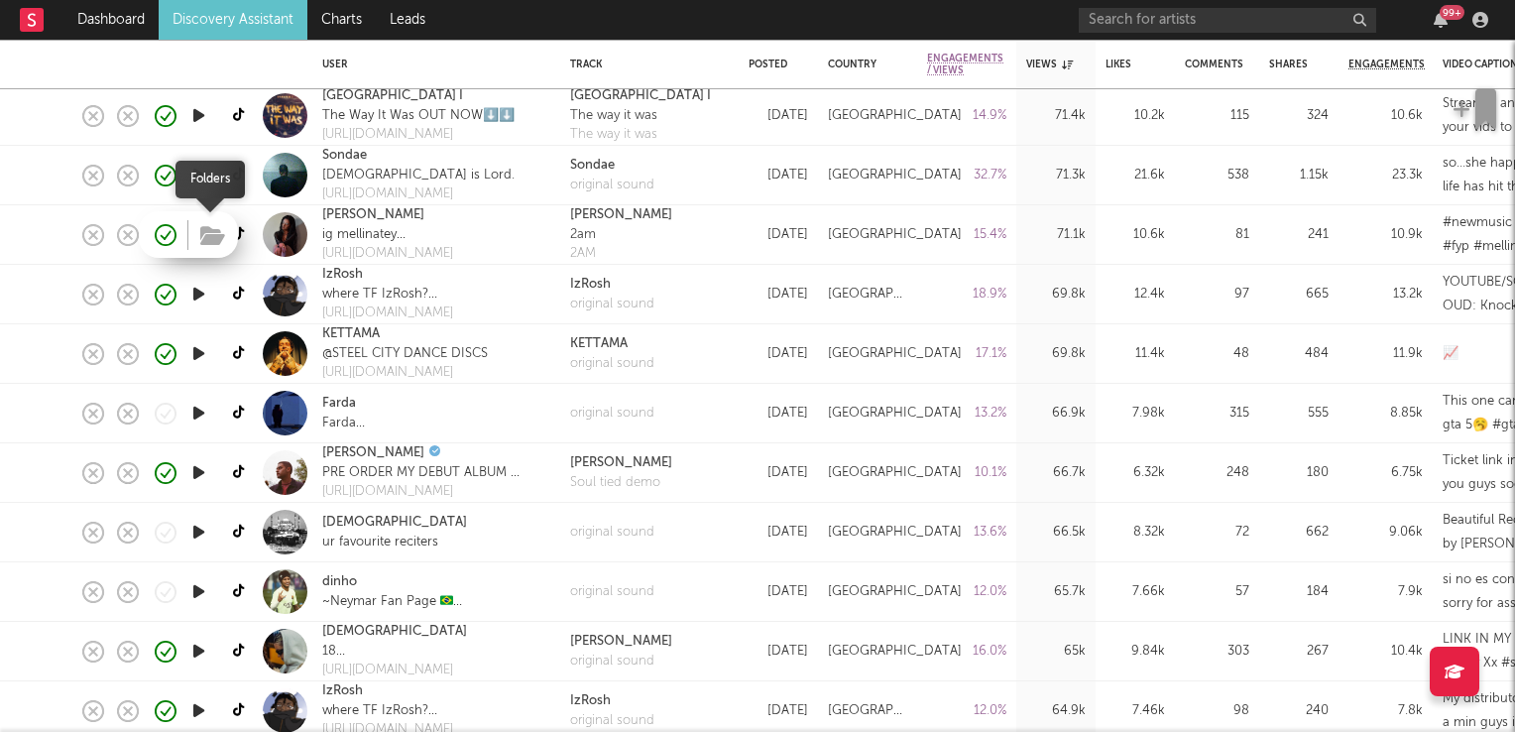
click at [211, 238] on icon "button" at bounding box center [212, 236] width 25 height 22
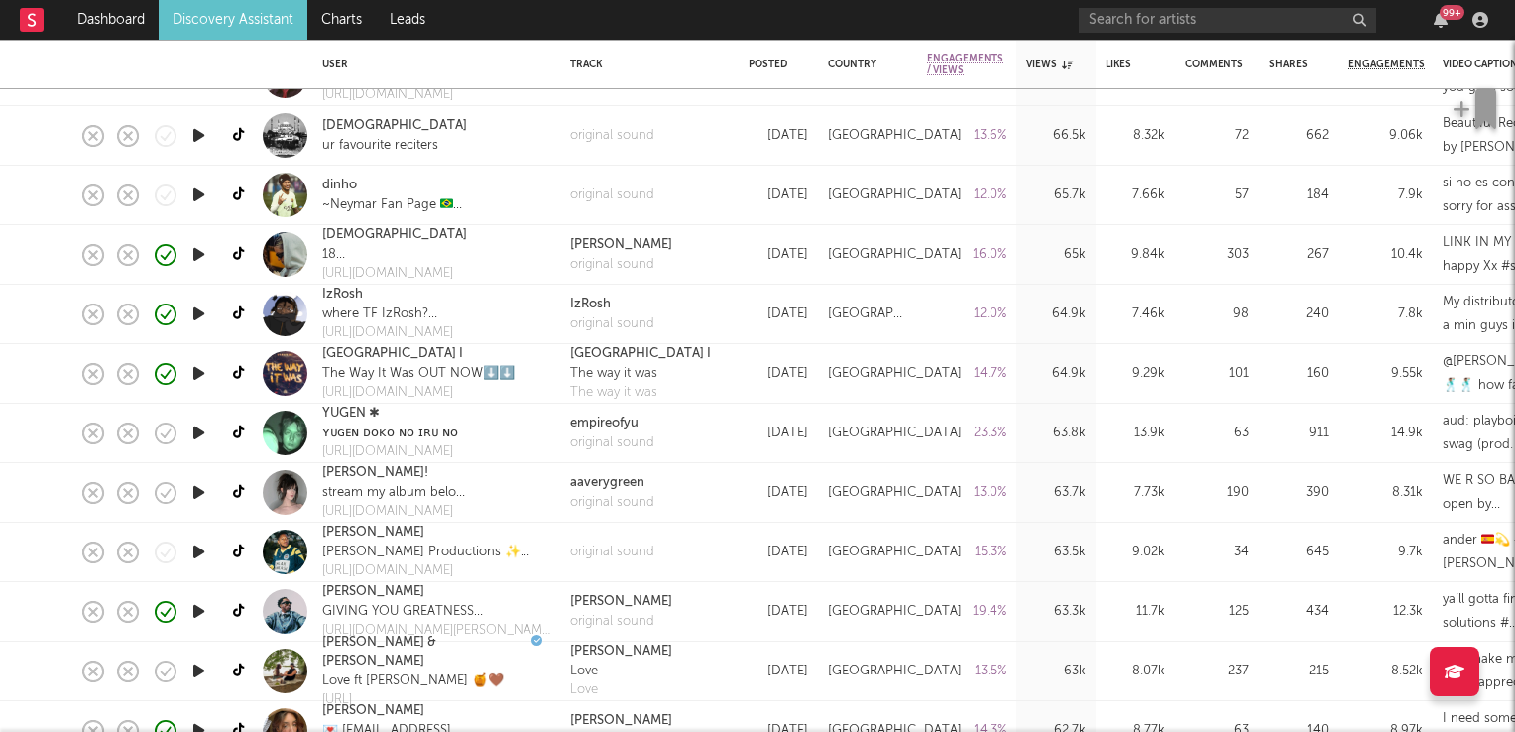
click at [198, 496] on icon "button" at bounding box center [198, 492] width 21 height 25
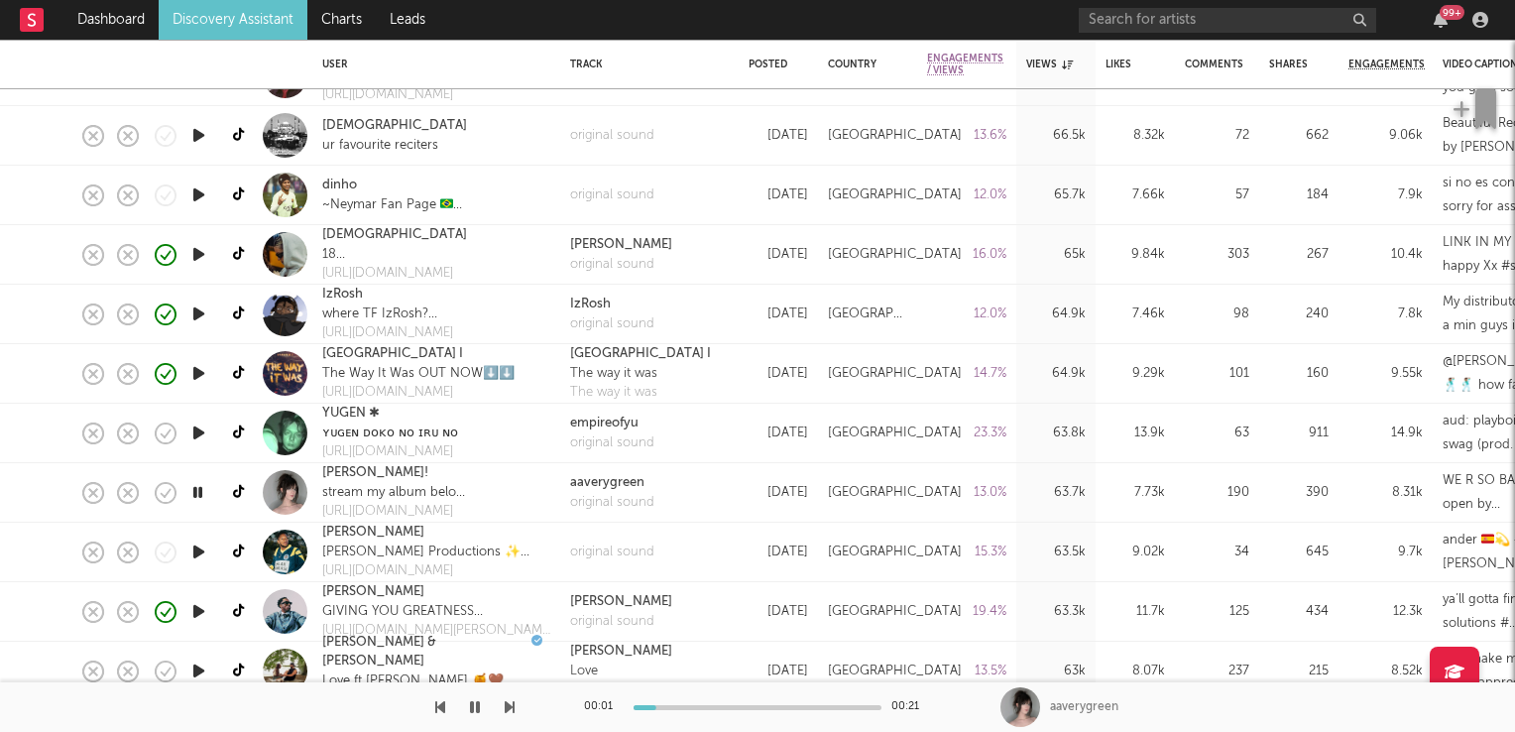
click at [198, 496] on icon "button" at bounding box center [197, 492] width 19 height 25
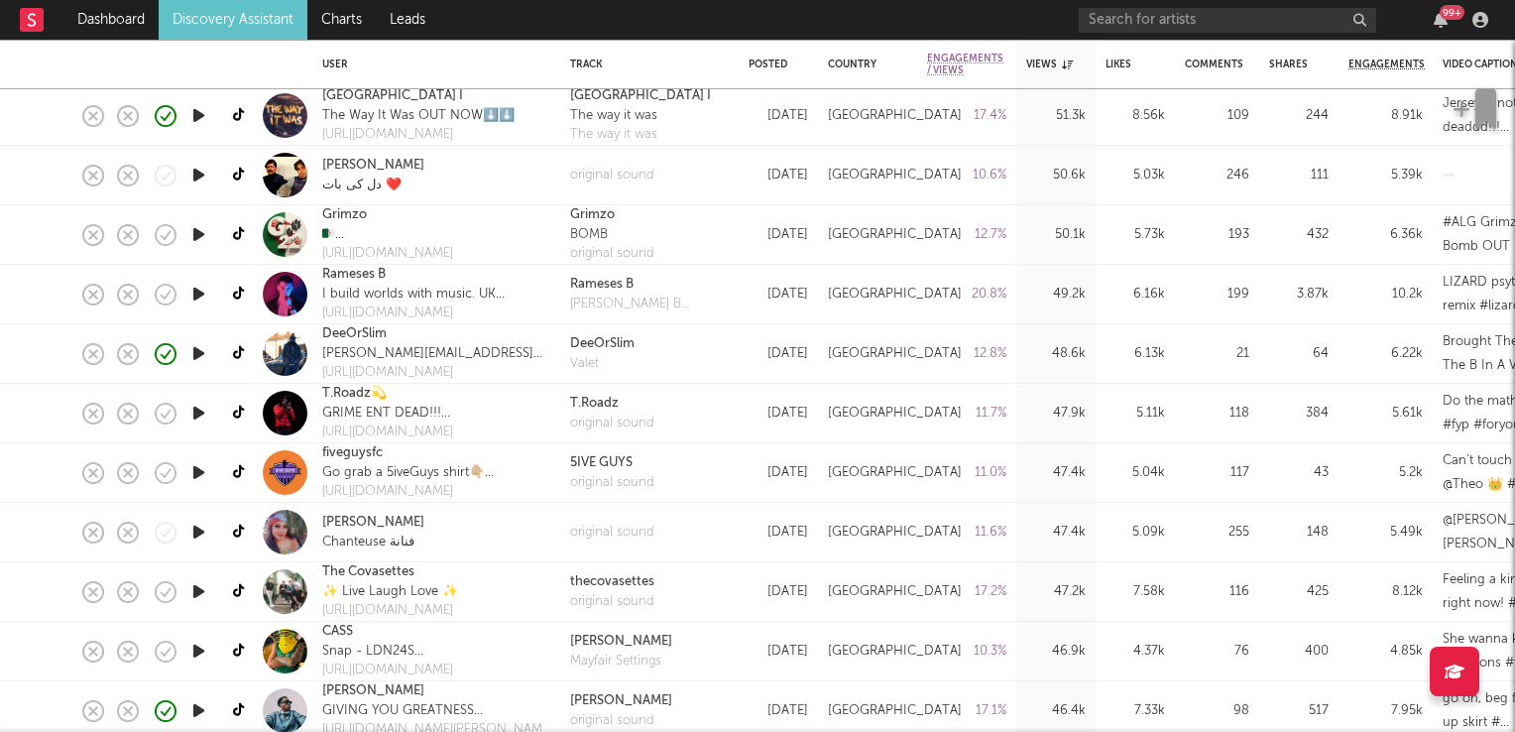
click at [199, 534] on icon "button" at bounding box center [198, 532] width 21 height 25
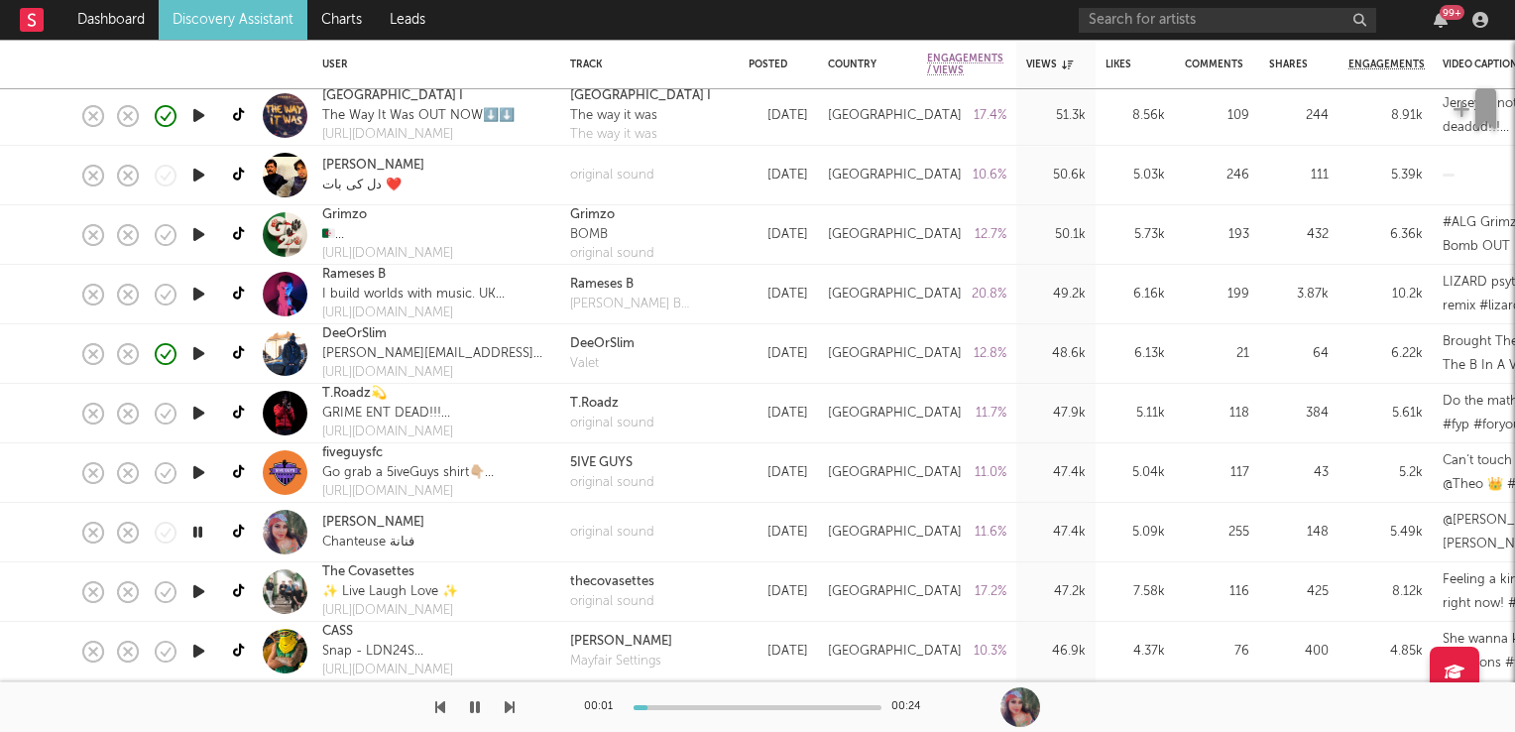
click at [199, 534] on icon "button" at bounding box center [197, 532] width 19 height 25
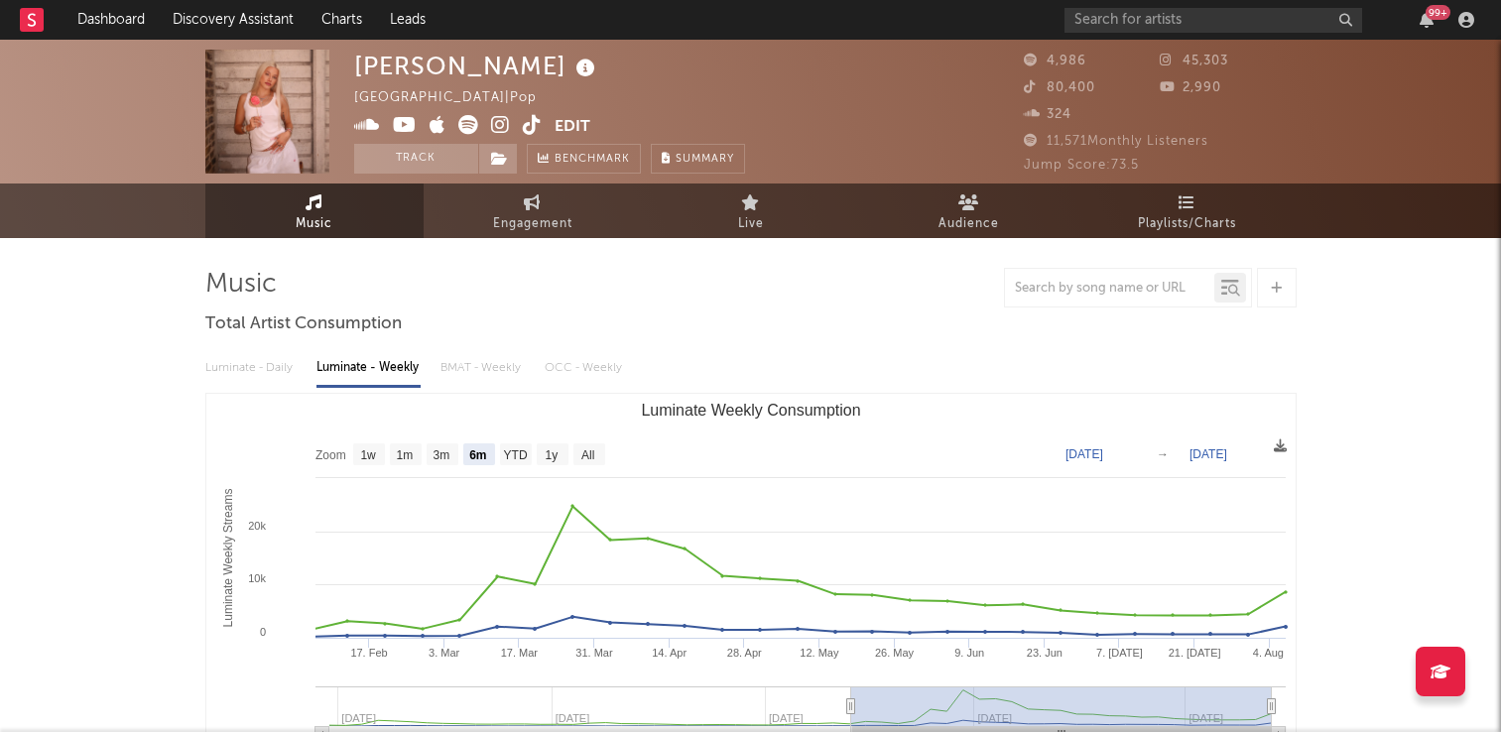
select select "6m"
click at [571, 70] on icon at bounding box center [585, 69] width 29 height 28
click at [694, 75] on div "Sissy Ford United Kingdom | Pop Edit Track Benchmark Summary" at bounding box center [549, 112] width 391 height 124
click at [412, 162] on button "Track" at bounding box center [416, 159] width 124 height 30
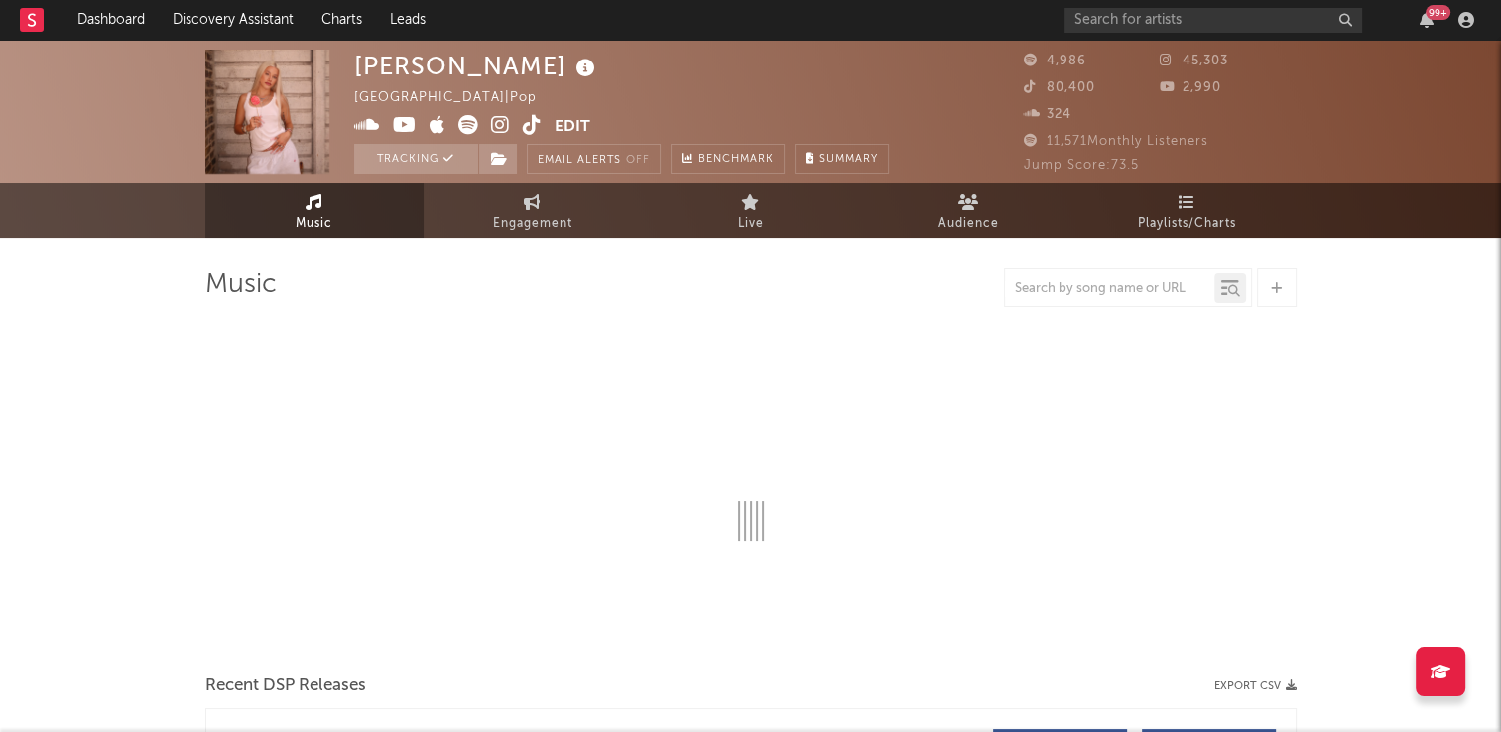
click at [528, 132] on icon at bounding box center [532, 125] width 19 height 20
select select "6m"
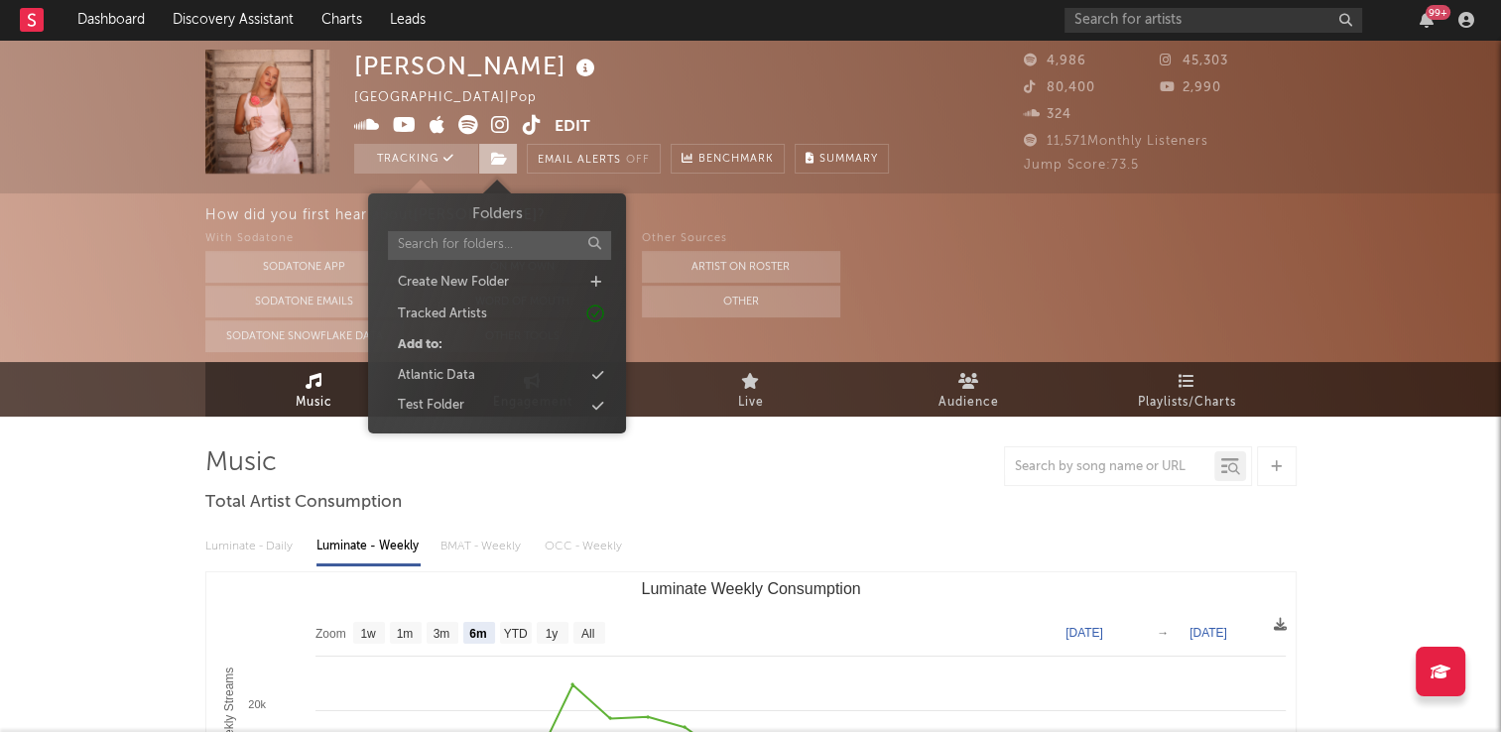
click at [499, 155] on icon at bounding box center [499, 159] width 17 height 14
click at [455, 374] on div "Atlantic Data" at bounding box center [436, 376] width 77 height 20
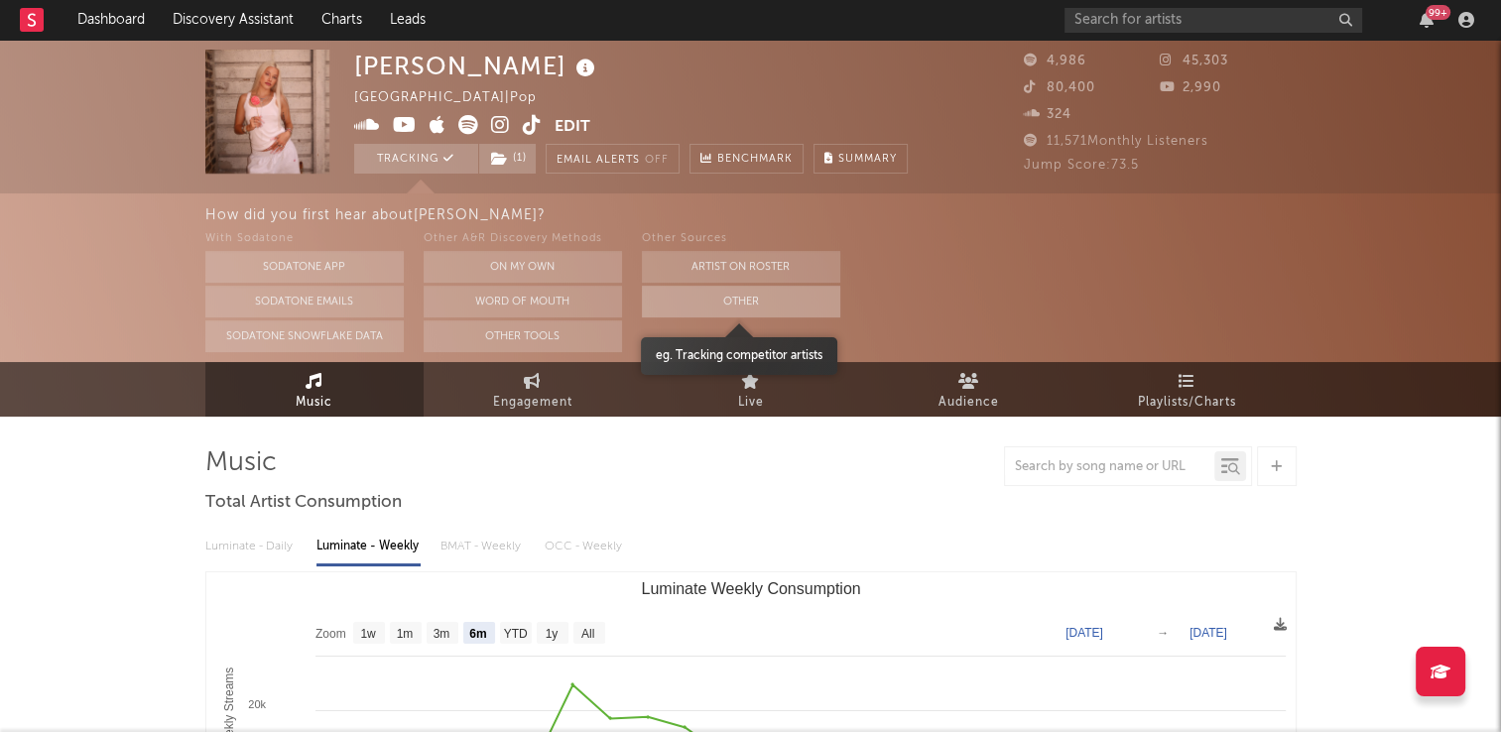
click at [718, 306] on button "Other" at bounding box center [741, 302] width 198 height 32
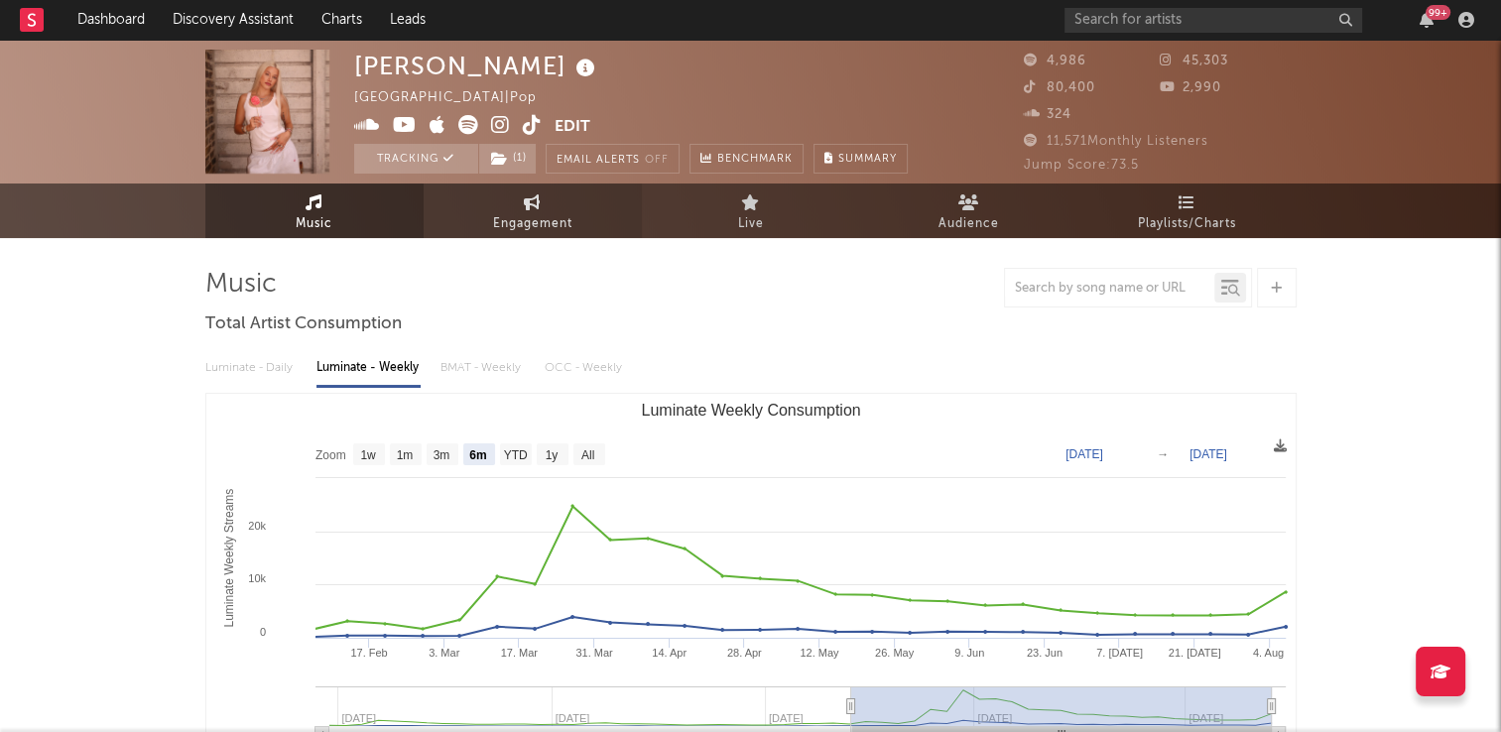
click at [551, 221] on span "Engagement" at bounding box center [532, 224] width 79 height 24
select select "1w"
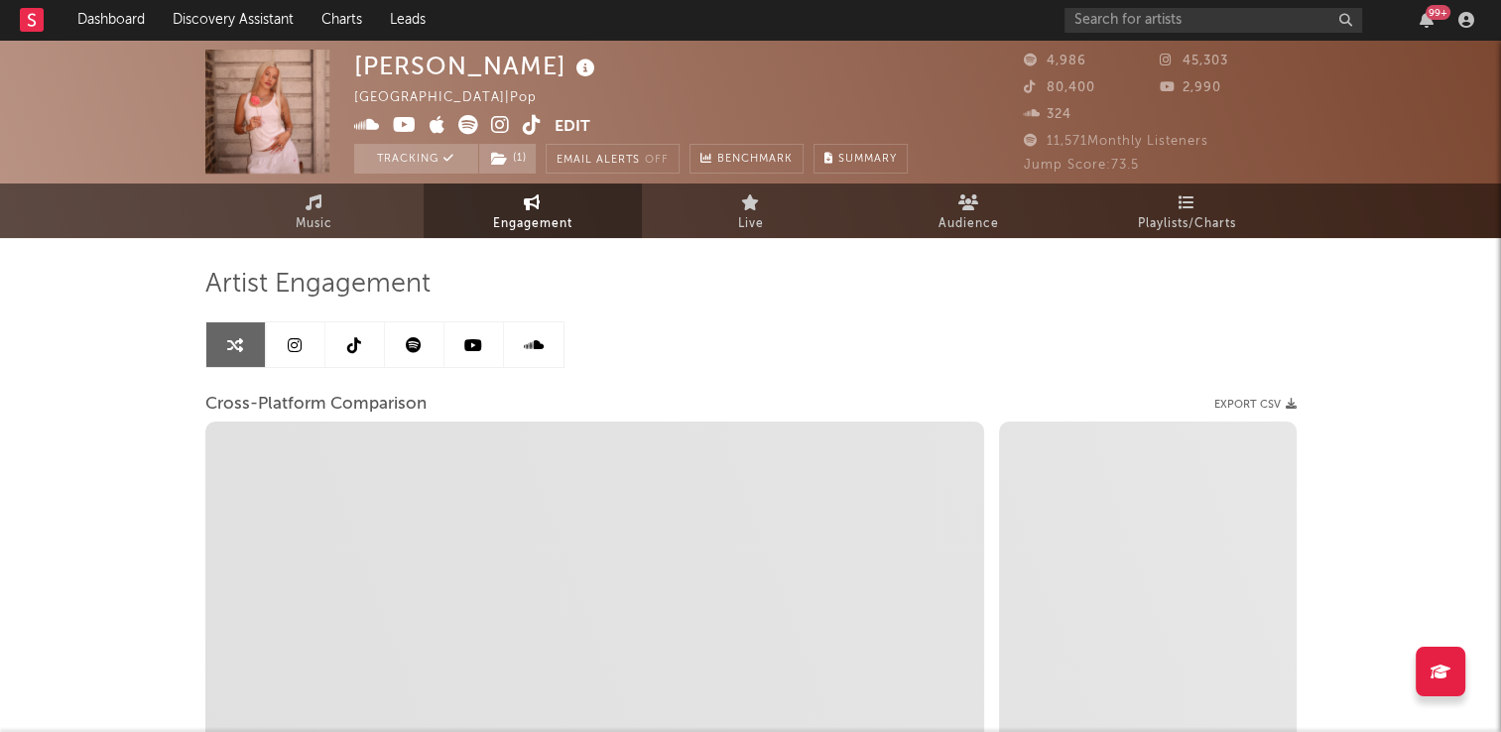
click at [354, 349] on icon at bounding box center [354, 345] width 14 height 16
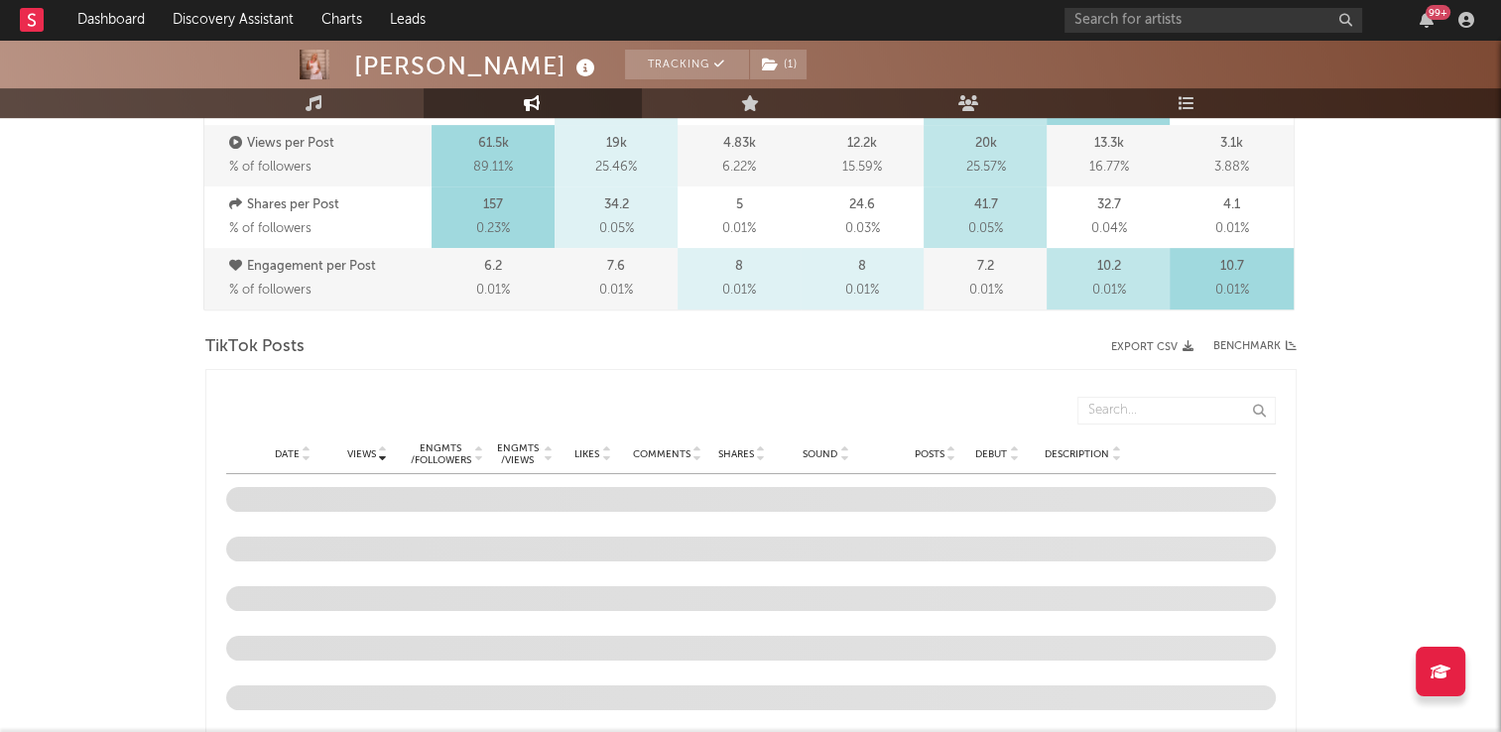
select select "6m"
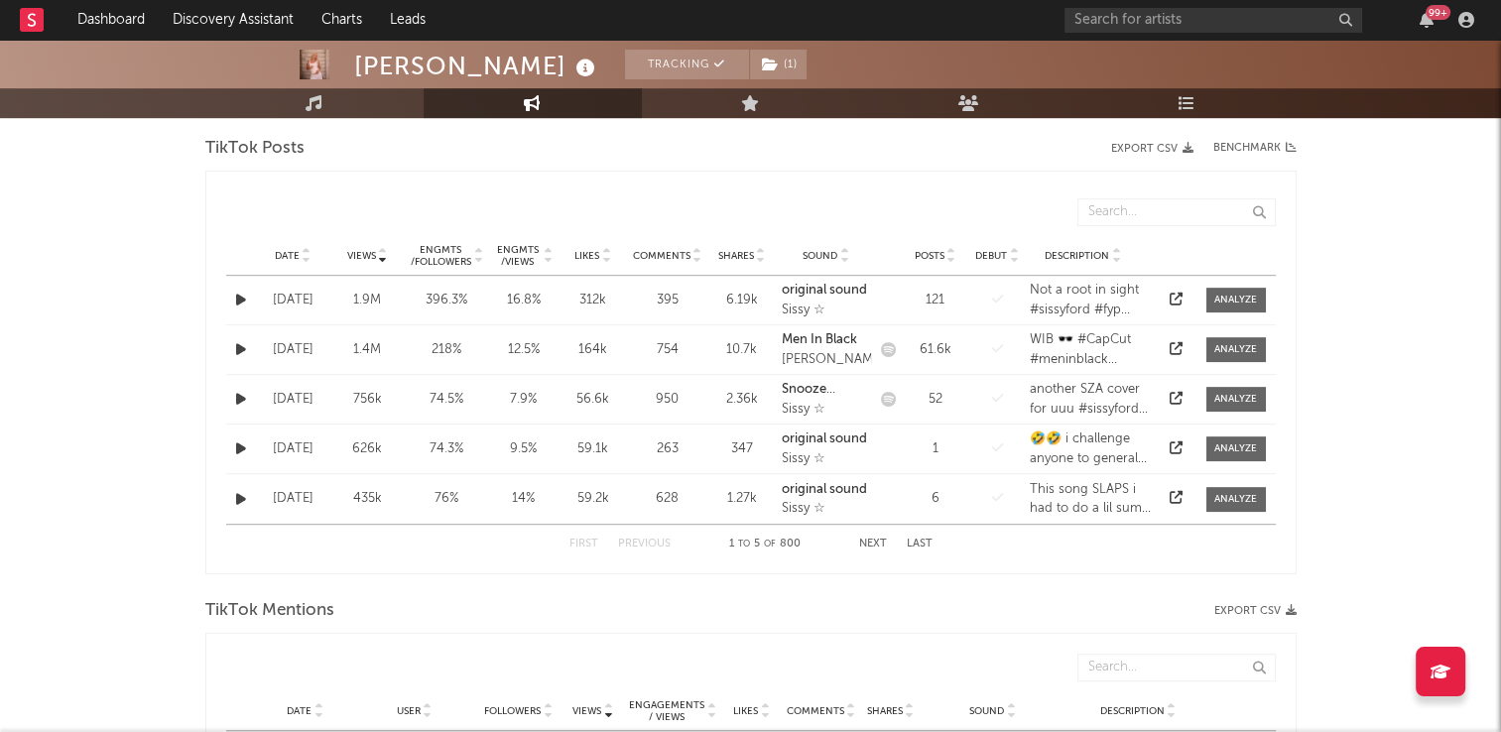
click at [304, 250] on icon at bounding box center [307, 252] width 10 height 8
click at [873, 543] on button "Next" at bounding box center [873, 544] width 28 height 11
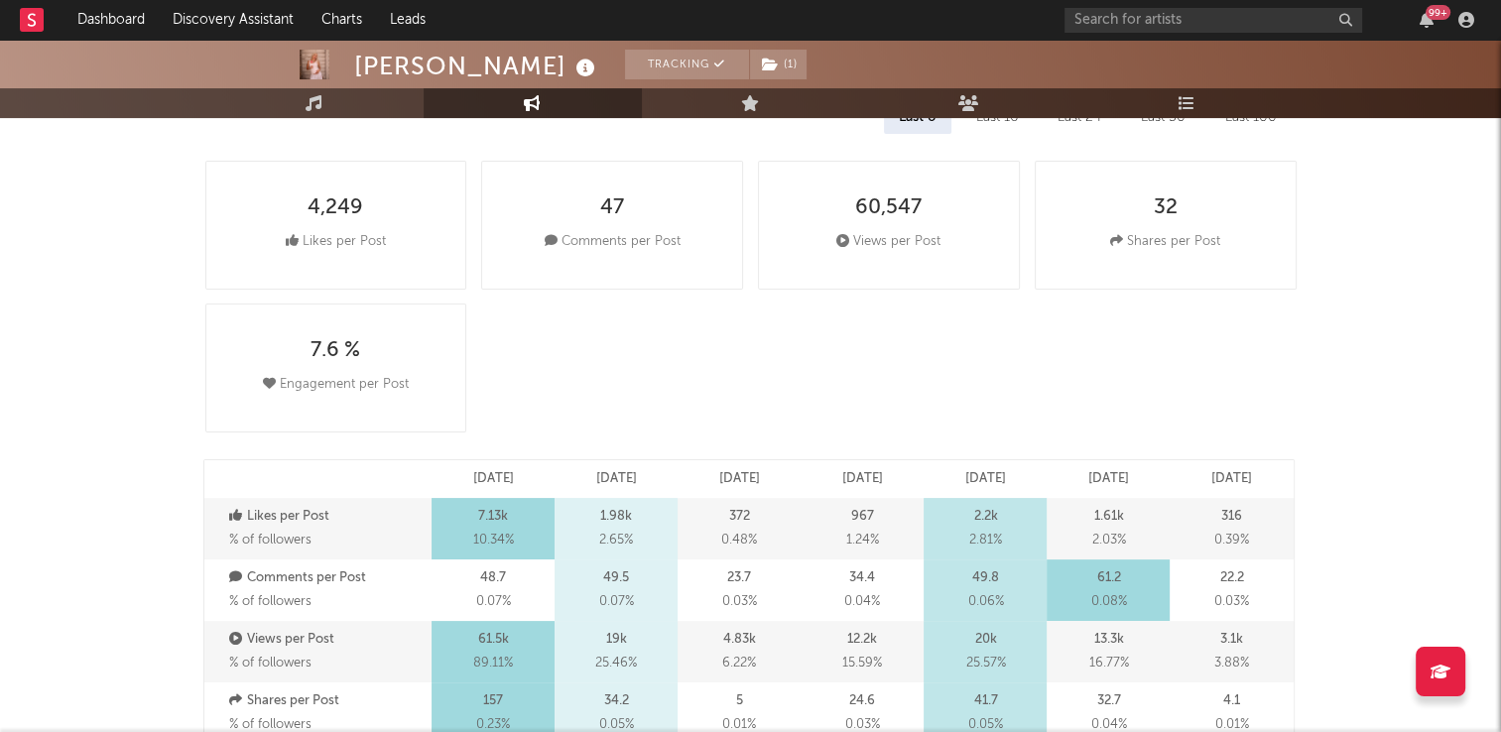
scroll to position [0, 0]
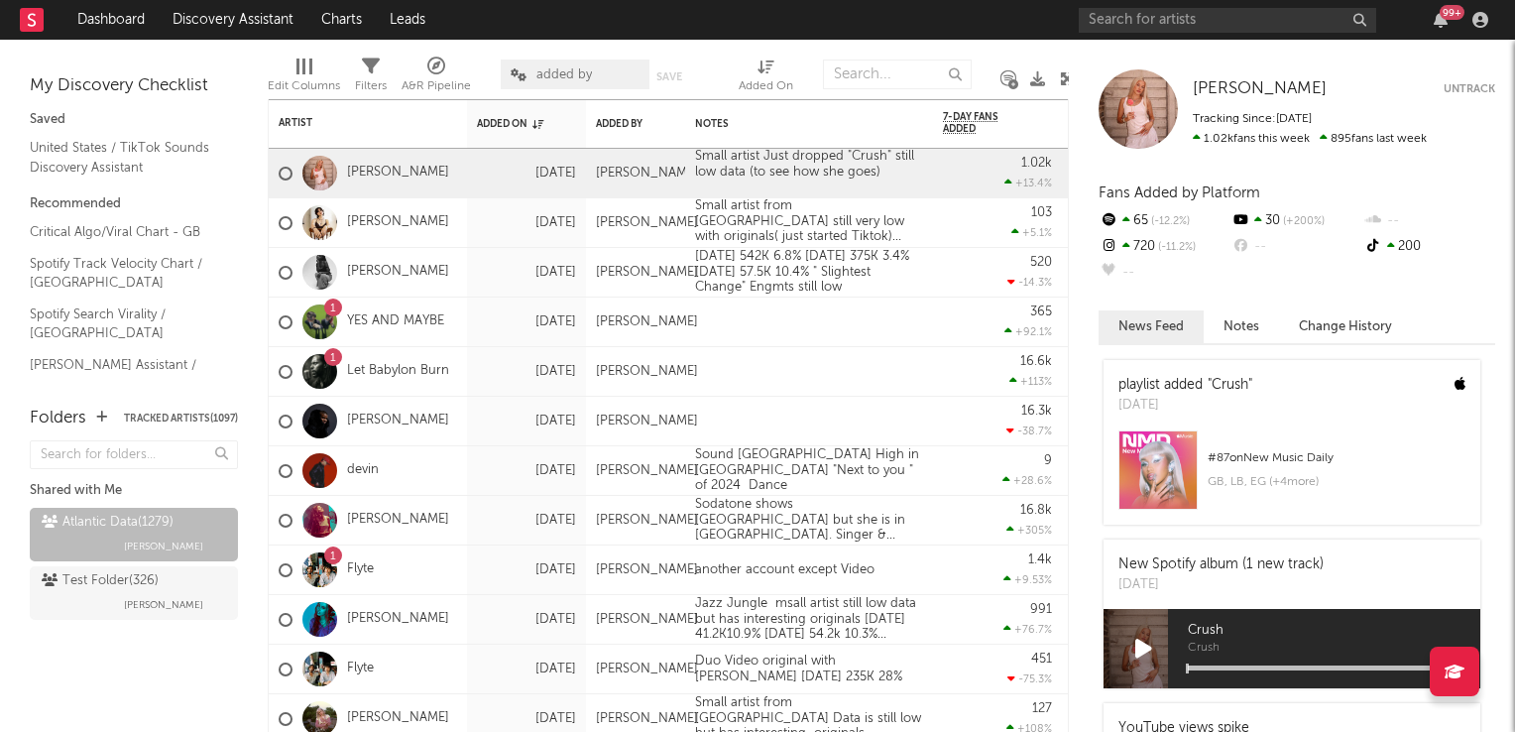
click at [1063, 81] on icon at bounding box center [1067, 78] width 15 height 15
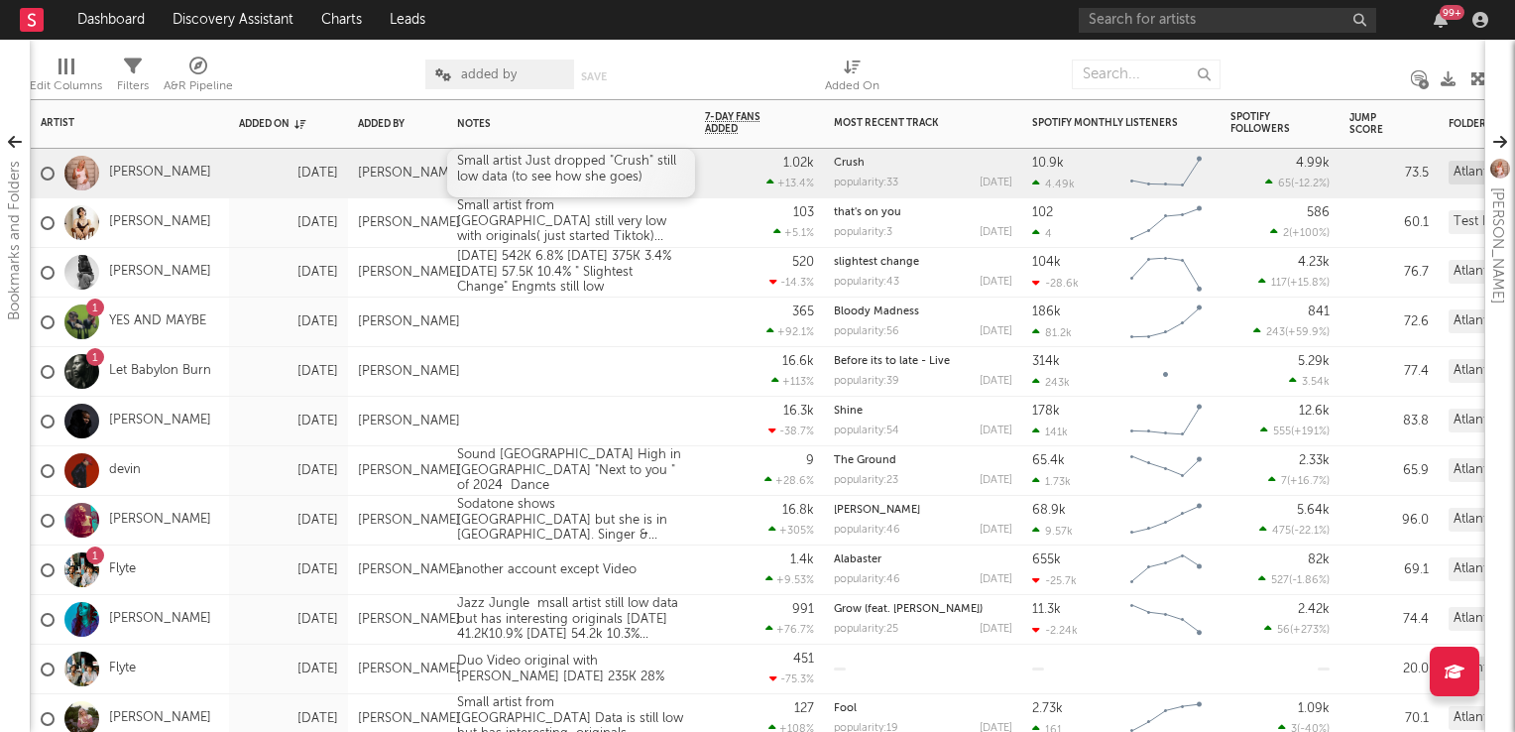
click at [516, 180] on div "Small artist Just dropped "Crush" still low data (to see how she goes)" at bounding box center [571, 173] width 248 height 49
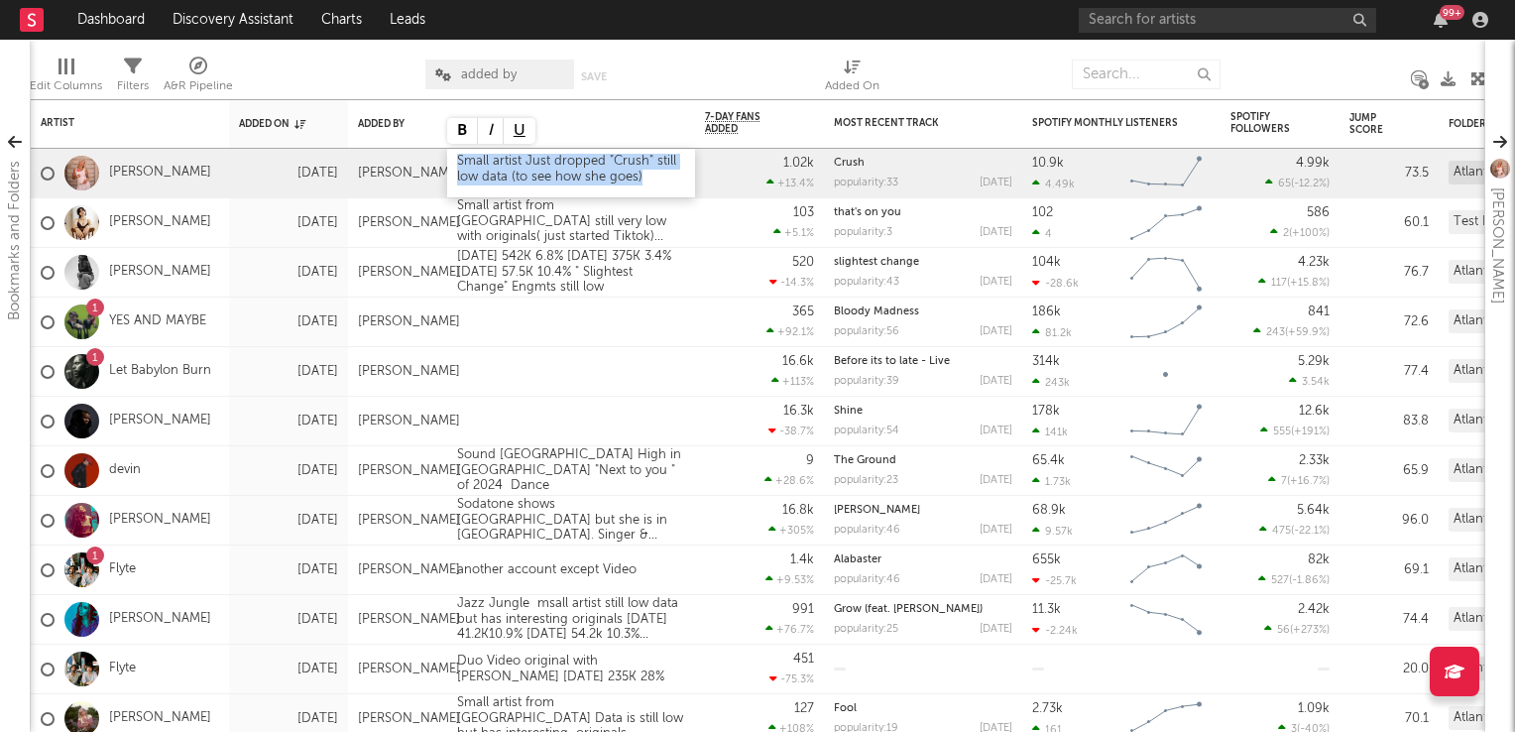
click at [516, 180] on div "Small artist Just dropped "Crush" still low data (to see how she goes)" at bounding box center [571, 173] width 248 height 49
click at [456, 165] on div "Small artist Just dropped "Crush" still low data (need to see how she goes)" at bounding box center [571, 173] width 248 height 49
click at [595, 328] on div at bounding box center [571, 322] width 248 height 49
